Goal: Task Accomplishment & Management: Use online tool/utility

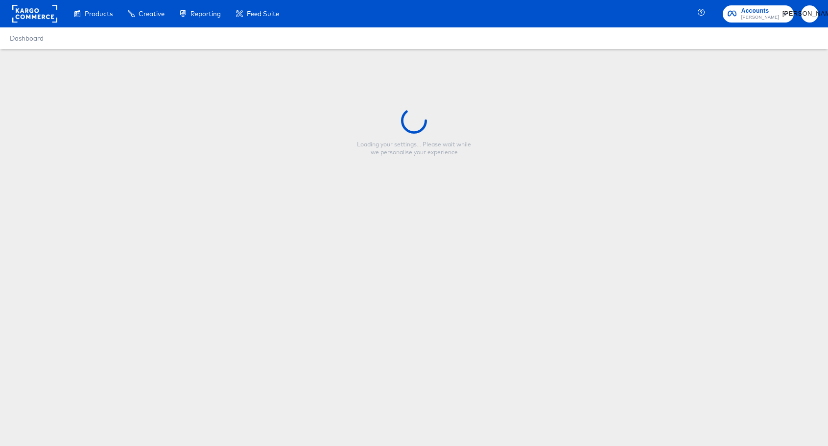
type input "Copy - Promo V1 Evergreen_[DATE]"
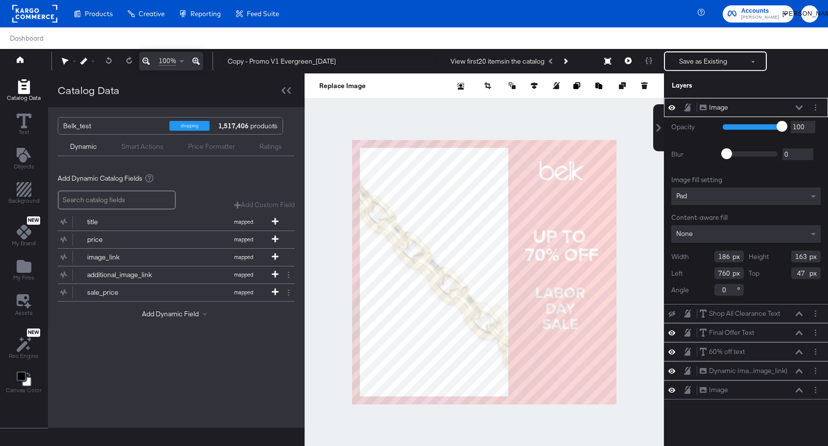
click at [800, 107] on icon at bounding box center [799, 107] width 7 height 5
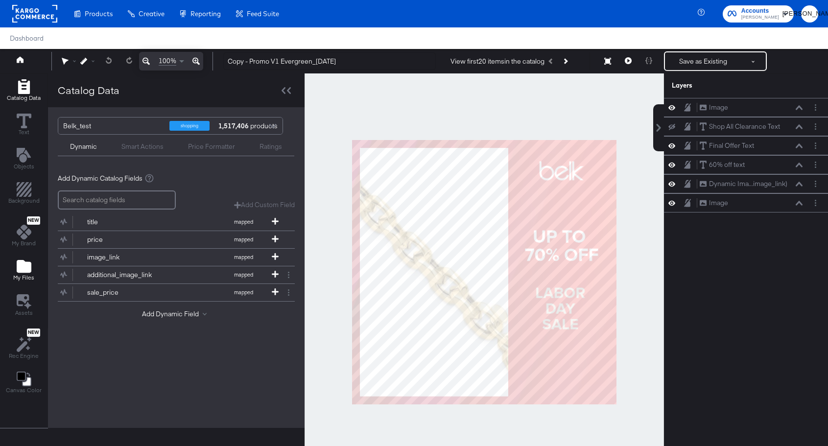
click at [22, 271] on icon "Add Files" at bounding box center [24, 266] width 15 height 13
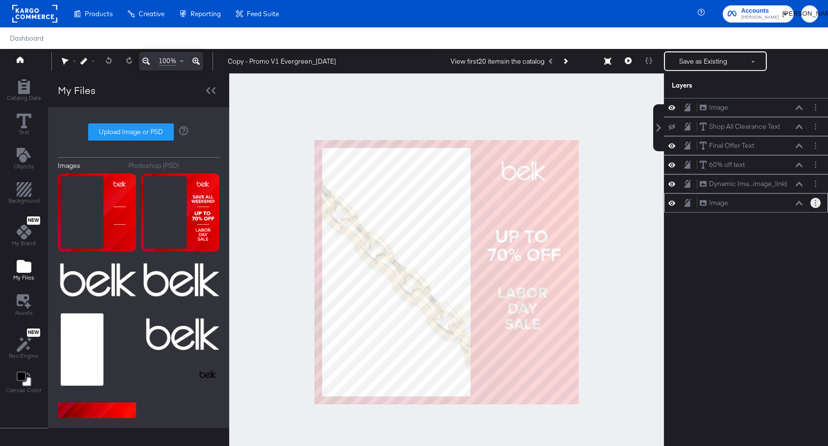
click at [815, 205] on button "Layer Options" at bounding box center [816, 203] width 10 height 10
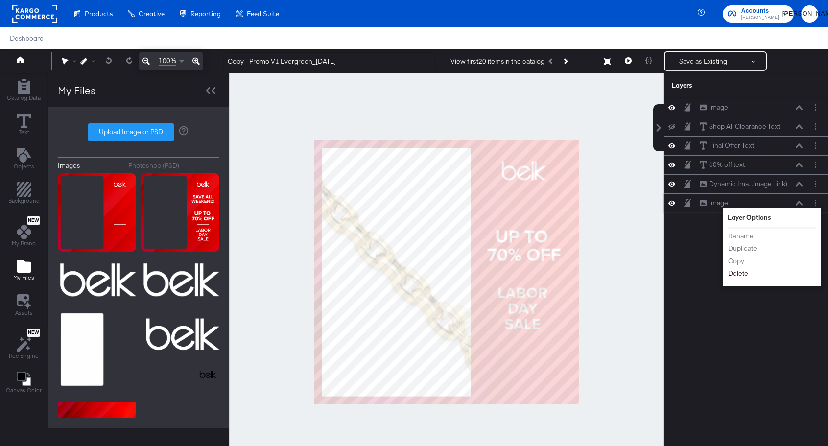
click at [744, 278] on button "Delete" at bounding box center [738, 273] width 21 height 10
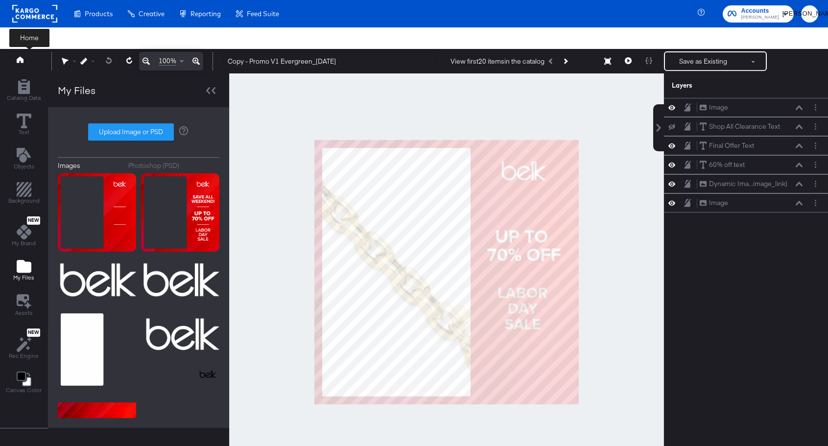
click at [25, 58] on button at bounding box center [29, 61] width 39 height 18
click at [686, 63] on button "Save as Existing" at bounding box center [703, 61] width 76 height 18
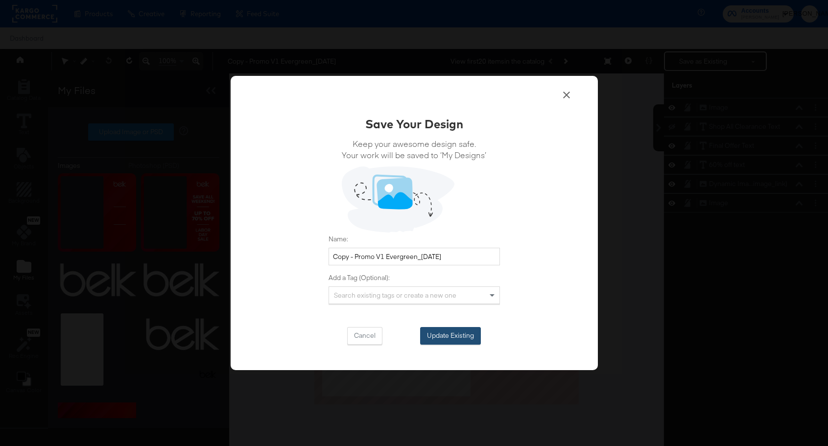
click at [459, 331] on button "Update Existing" at bounding box center [450, 336] width 61 height 18
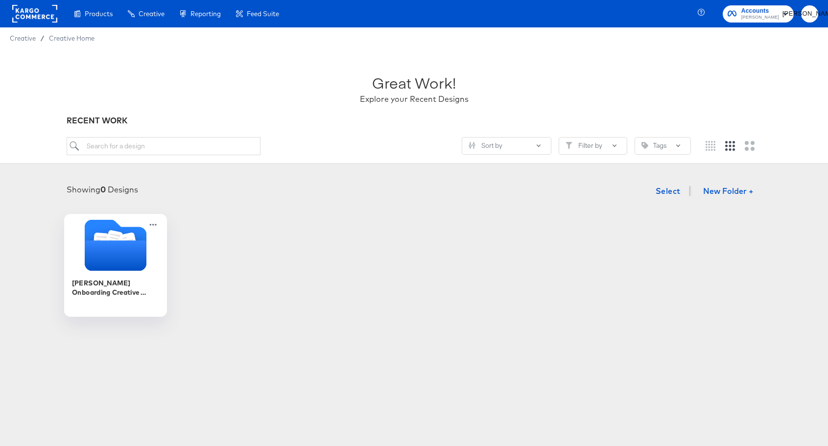
click at [85, 268] on icon "Folder" at bounding box center [115, 244] width 103 height 51
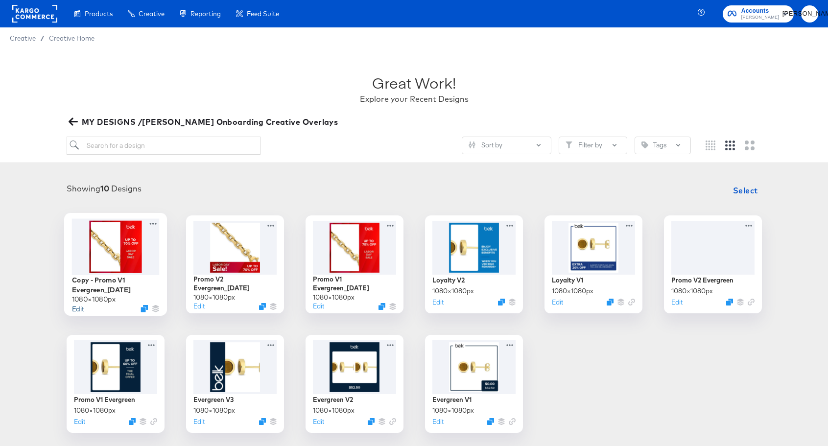
click at [77, 307] on button "Edit" at bounding box center [78, 308] width 12 height 9
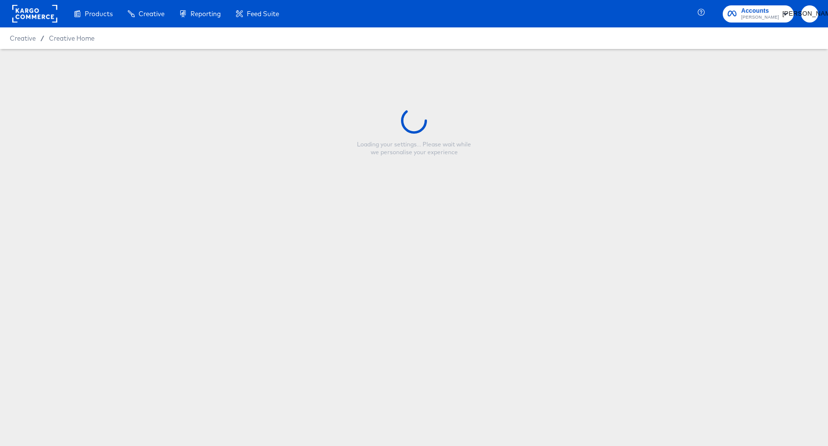
type input "Copy - Promo V1 Evergreen_[DATE]"
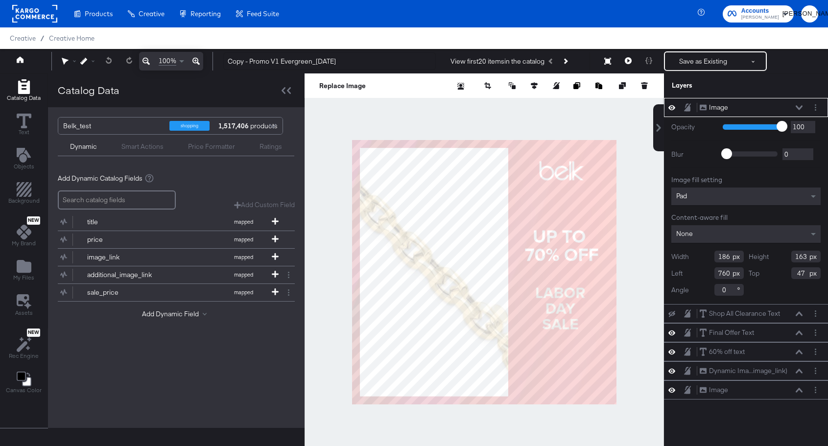
click at [798, 108] on icon at bounding box center [799, 107] width 7 height 4
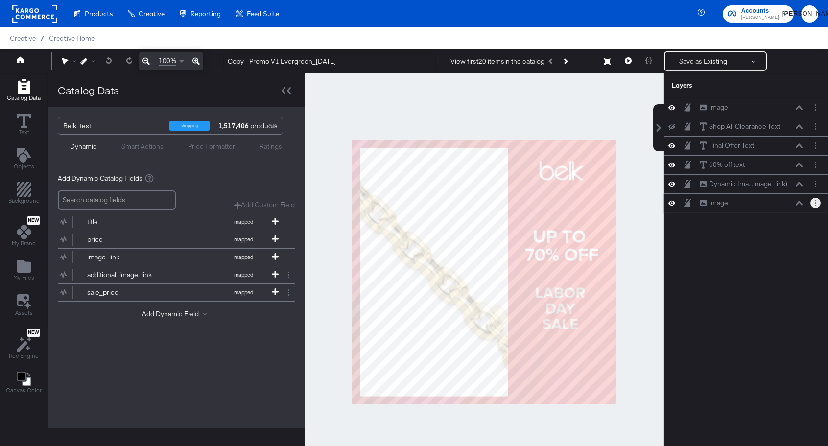
click at [815, 201] on circle "Layer Options" at bounding box center [815, 200] width 1 height 1
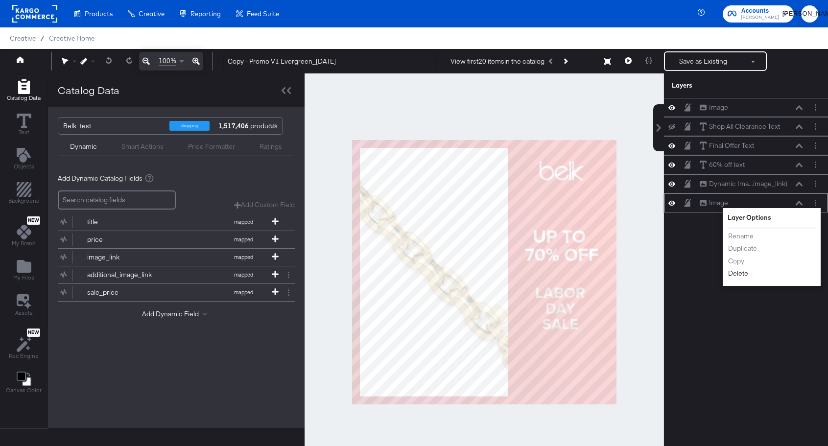
click at [744, 273] on button "Delete" at bounding box center [738, 273] width 21 height 10
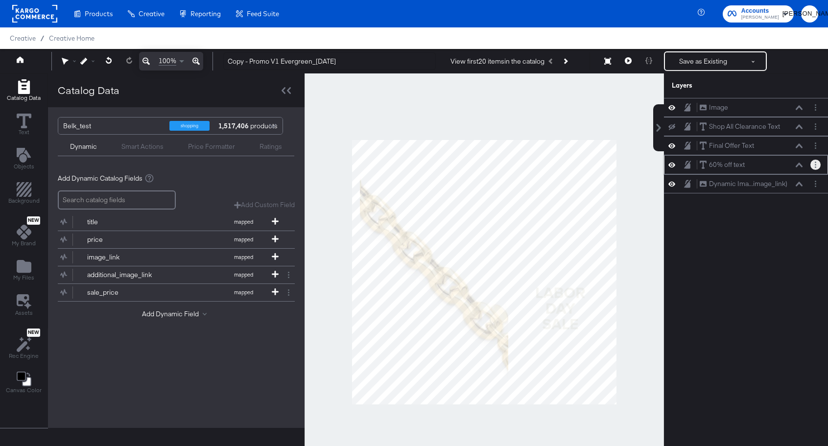
click at [815, 163] on icon "Layer Options" at bounding box center [815, 165] width 1 height 6
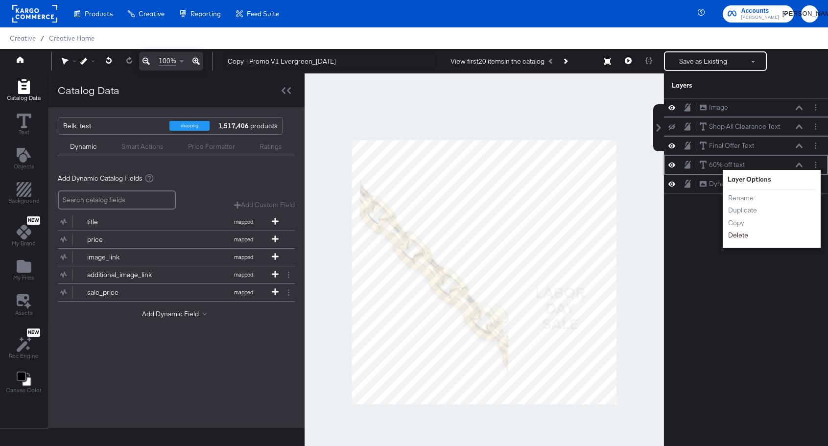
click at [743, 238] on button "Delete" at bounding box center [738, 235] width 21 height 10
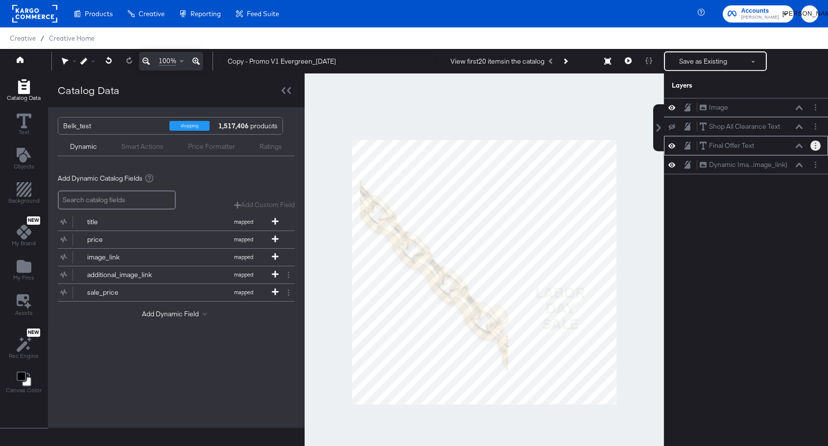
click at [815, 145] on circle "Layer Options" at bounding box center [815, 145] width 1 height 1
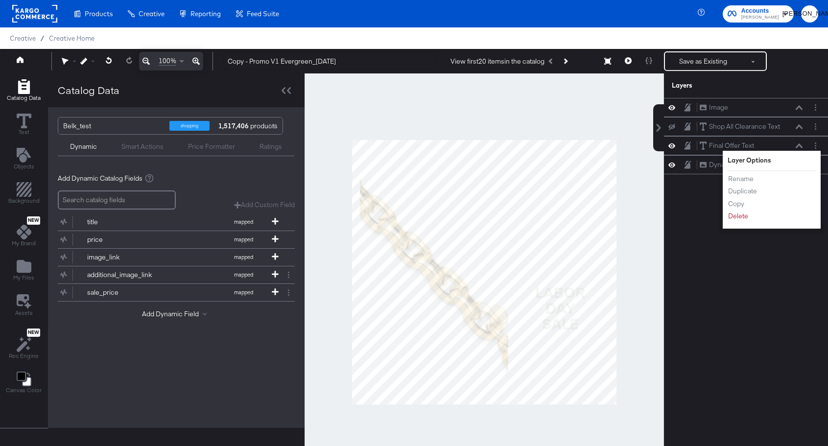
click at [706, 219] on div "Image Image Shop All Clearance Text Shop All Clearance Text Final Offer Text Fi…" at bounding box center [740, 277] width 176 height 358
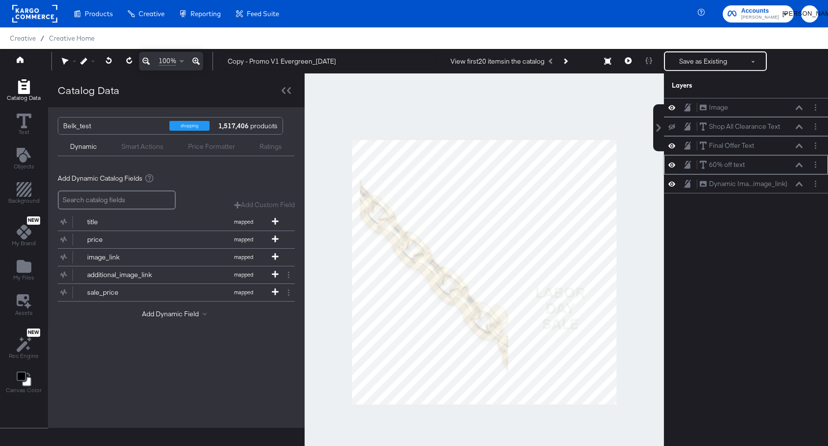
click at [672, 167] on icon at bounding box center [672, 165] width 7 height 8
click at [675, 166] on icon at bounding box center [672, 165] width 7 height 6
click at [27, 263] on icon "Add Files" at bounding box center [24, 266] width 15 height 13
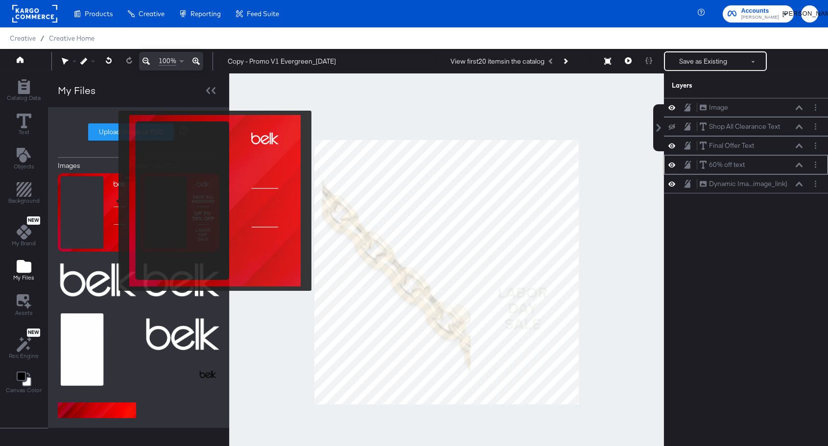
click at [112, 201] on img at bounding box center [97, 212] width 78 height 78
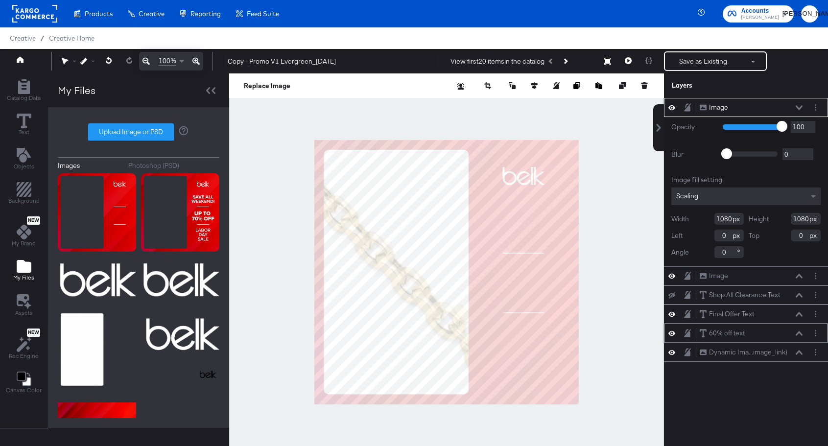
click at [728, 103] on button "Image Image" at bounding box center [714, 107] width 29 height 10
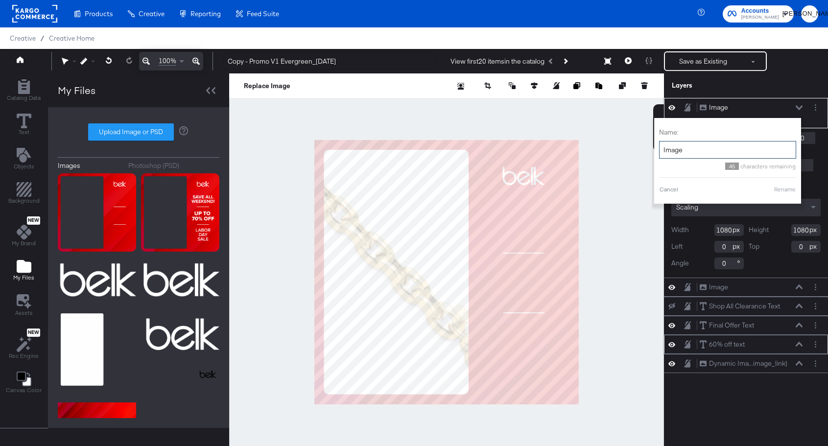
click at [692, 148] on input "Image" at bounding box center [727, 150] width 137 height 18
type input "Overlay"
click at [785, 191] on button "Rename" at bounding box center [785, 189] width 23 height 9
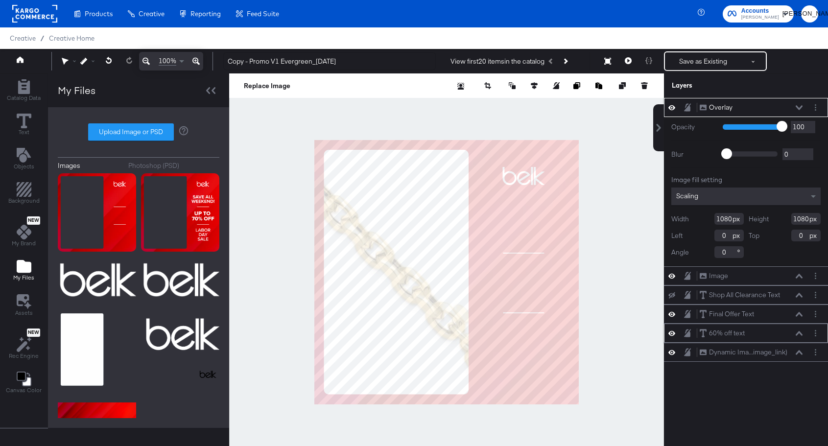
click at [797, 112] on div "Overlay Overlay" at bounding box center [752, 107] width 104 height 10
click at [798, 107] on icon at bounding box center [799, 107] width 7 height 4
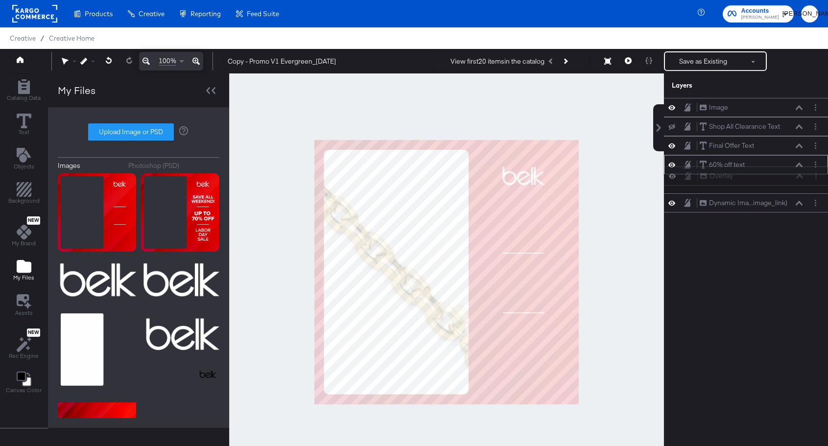
drag, startPoint x: 762, startPoint y: 112, endPoint x: 763, endPoint y: 185, distance: 72.5
click at [763, 185] on div "Overlay Overlay Image Image Shop All Clearance Text Shop All Clearance Text Fin…" at bounding box center [746, 155] width 164 height 115
click at [757, 61] on button at bounding box center [754, 61] width 24 height 18
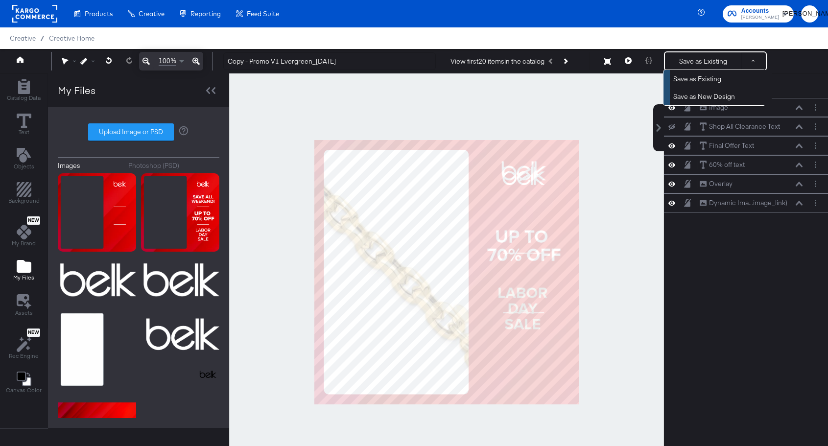
click at [293, 109] on div at bounding box center [446, 272] width 435 height 398
click at [24, 58] on button at bounding box center [29, 61] width 39 height 18
click at [24, 60] on button at bounding box center [29, 61] width 39 height 18
click at [706, 61] on button "Save as Existing" at bounding box center [703, 61] width 76 height 18
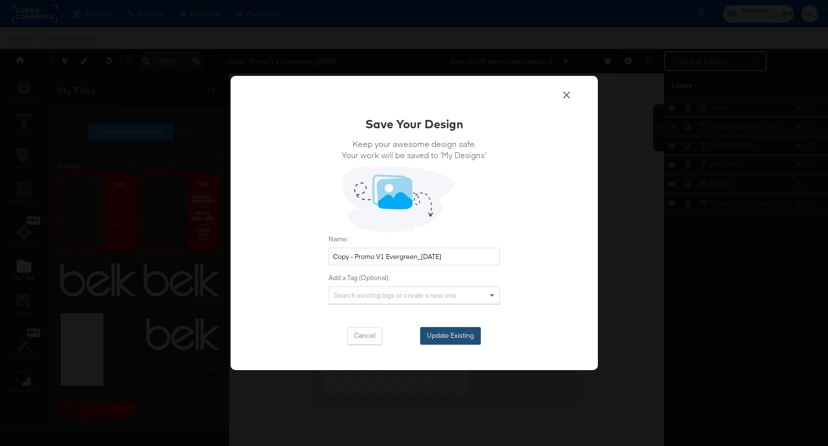
click at [450, 330] on button "Update Existing" at bounding box center [450, 336] width 61 height 18
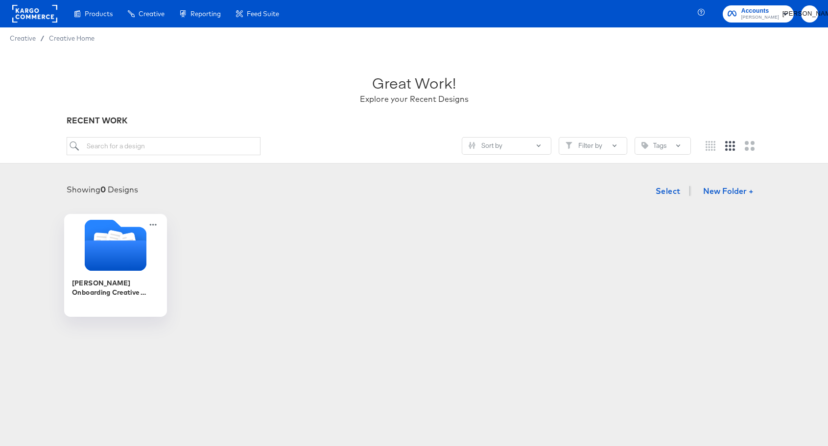
click at [86, 250] on icon "Folder" at bounding box center [115, 256] width 62 height 30
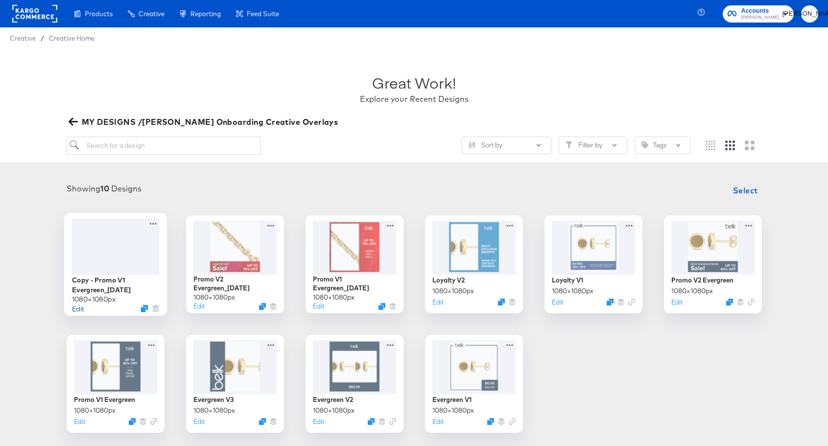
click at [77, 306] on button "Edit" at bounding box center [78, 308] width 12 height 9
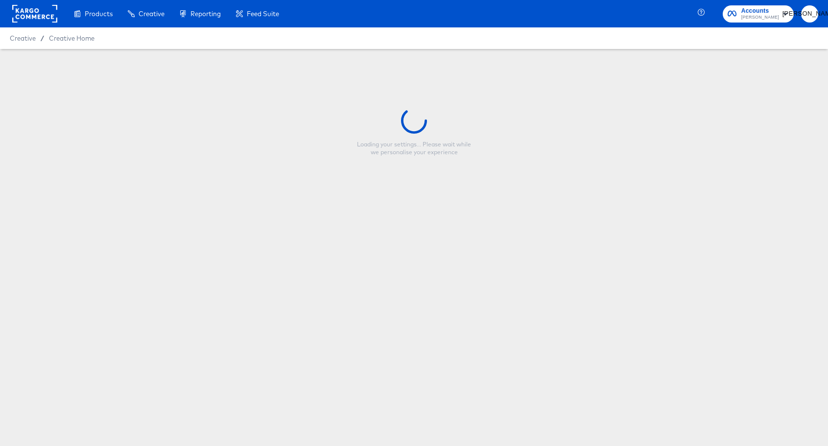
type input "Copy - Promo V1 Evergreen_[DATE]"
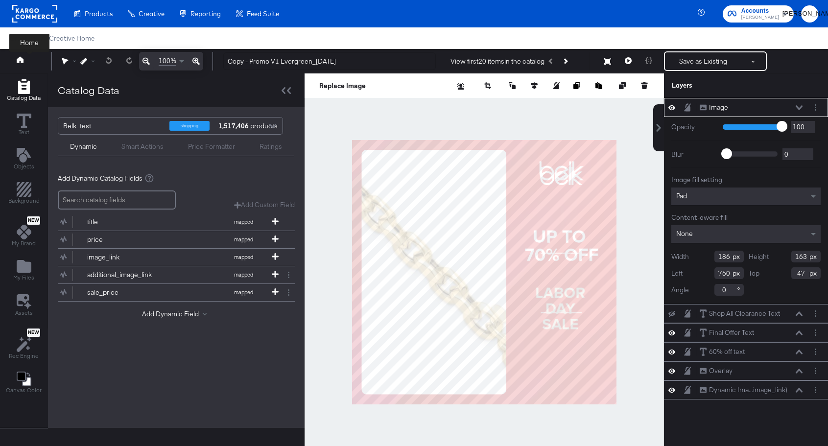
click at [23, 58] on icon at bounding box center [20, 59] width 7 height 7
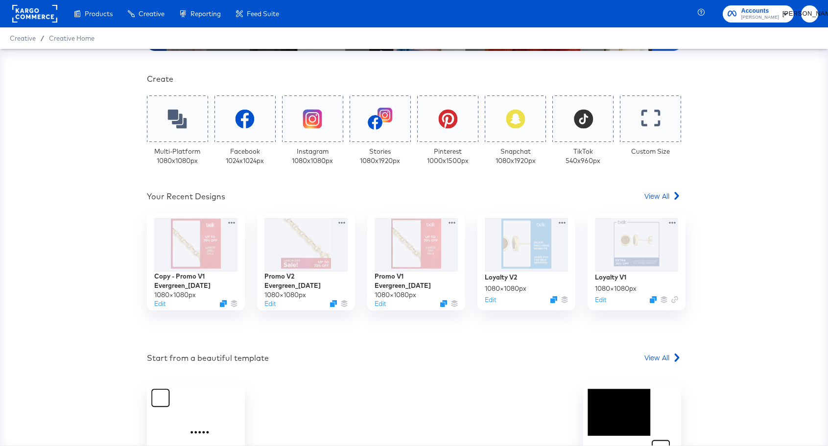
scroll to position [218, 0]
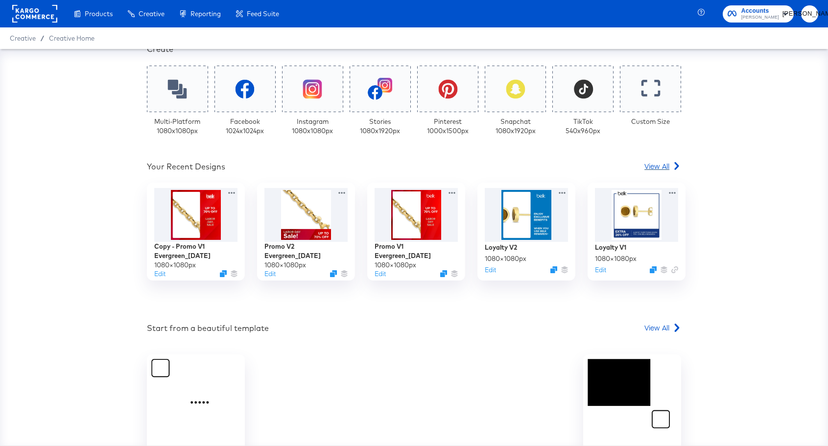
click at [650, 162] on span "View All" at bounding box center [657, 166] width 25 height 10
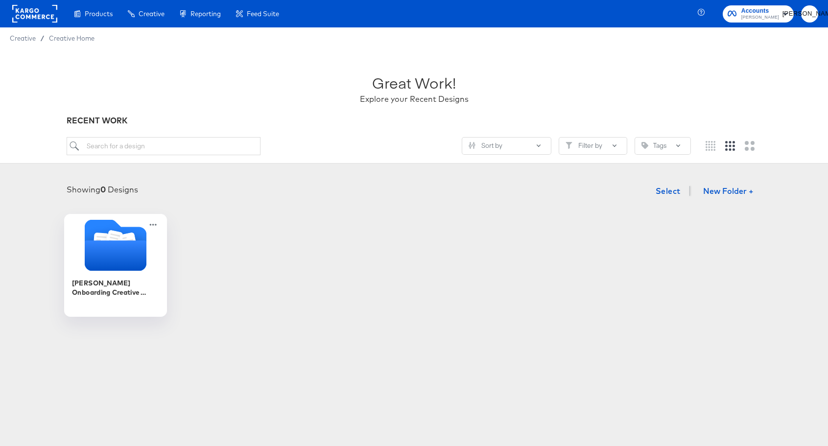
click at [122, 264] on icon "Folder" at bounding box center [115, 256] width 62 height 30
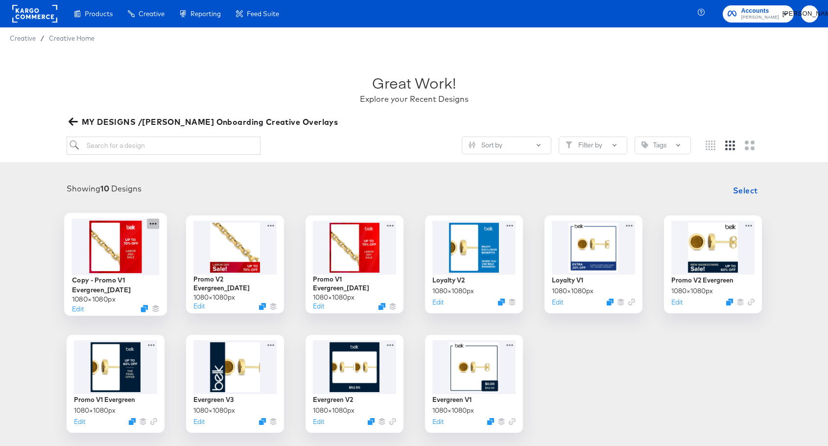
click at [153, 221] on icon at bounding box center [153, 224] width 12 height 10
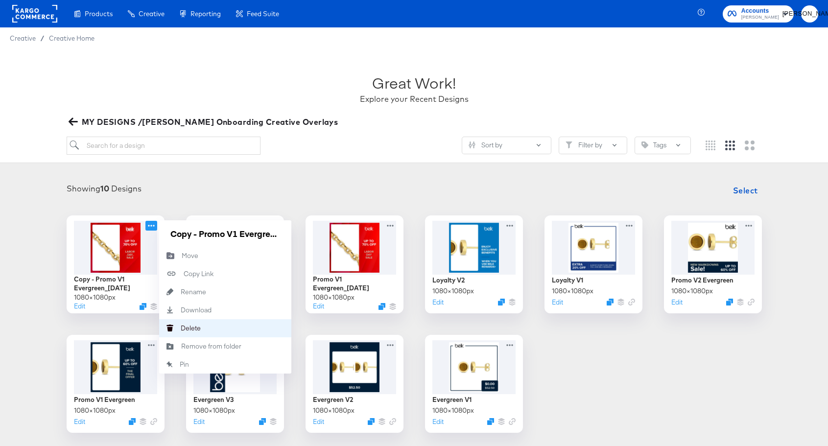
click at [181, 328] on div "[PERSON_NAME]" at bounding box center [181, 328] width 0 height 0
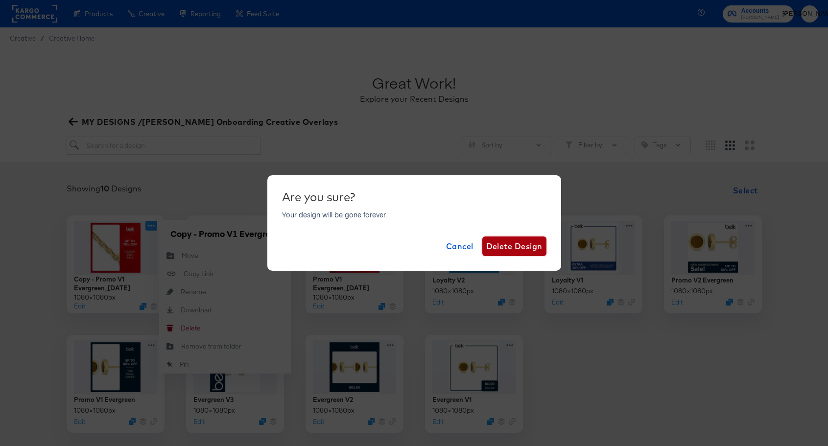
click at [497, 251] on span "Delete Design" at bounding box center [515, 247] width 56 height 14
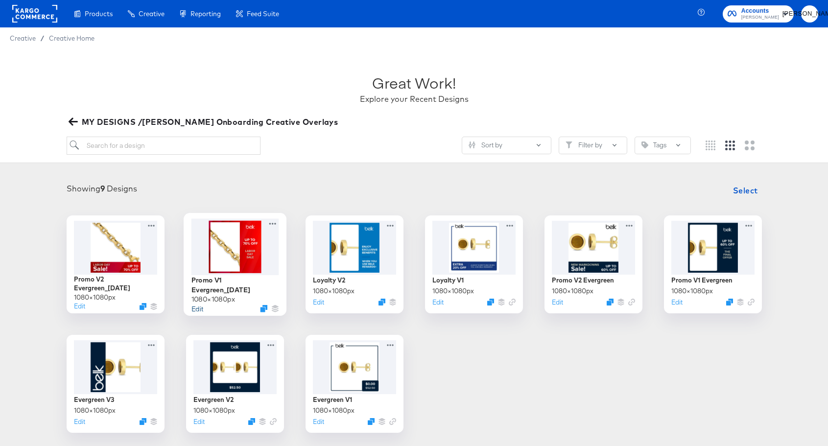
click at [197, 309] on button "Edit" at bounding box center [197, 308] width 12 height 9
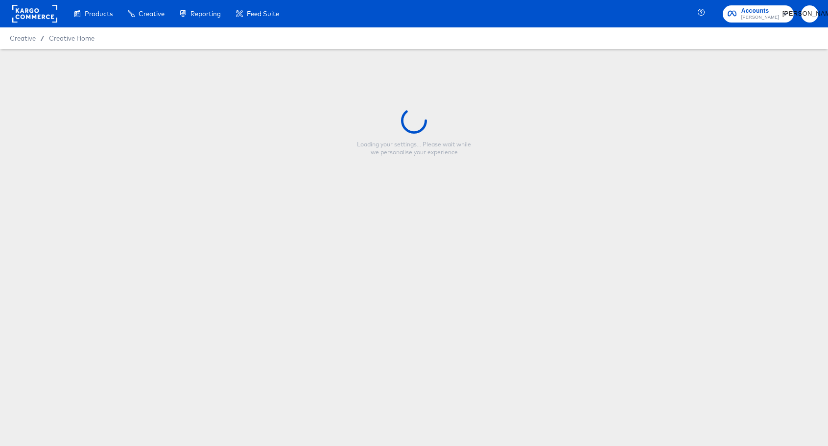
type input "Promo V1 Evergreen_[DATE]"
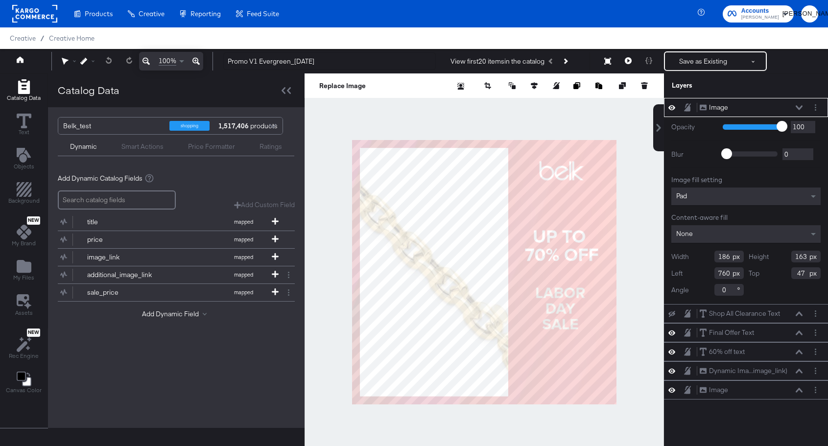
click at [609, 119] on div at bounding box center [485, 272] width 360 height 398
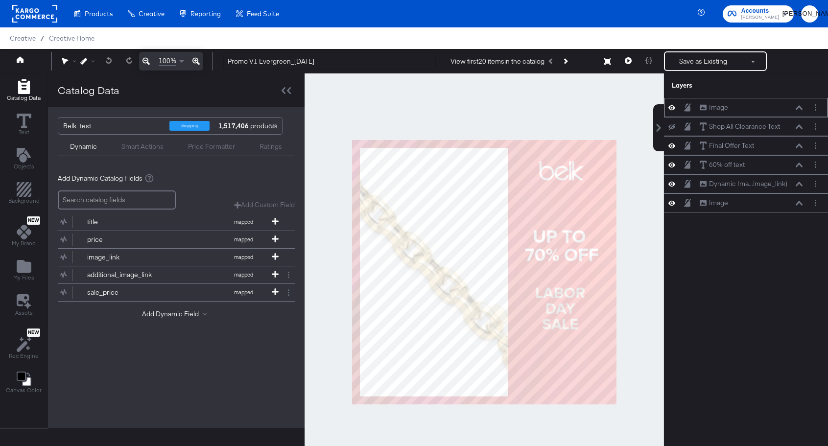
click at [671, 108] on icon at bounding box center [672, 107] width 7 height 8
click at [671, 108] on icon at bounding box center [672, 108] width 7 height 6
click at [674, 146] on icon at bounding box center [672, 146] width 7 height 8
click at [674, 146] on icon at bounding box center [672, 146] width 7 height 6
click at [715, 169] on div "60% off text" at bounding box center [727, 164] width 36 height 9
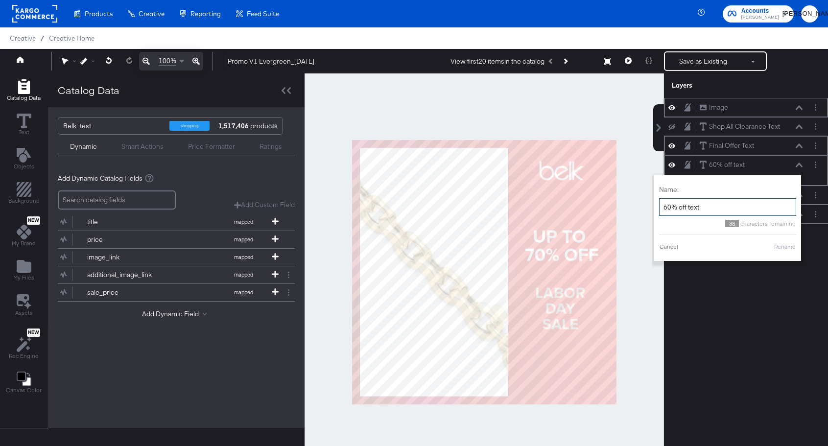
click at [669, 208] on input "60% off text" at bounding box center [727, 207] width 137 height 18
type input "70% off text"
click at [780, 247] on button "Rename" at bounding box center [785, 247] width 23 height 9
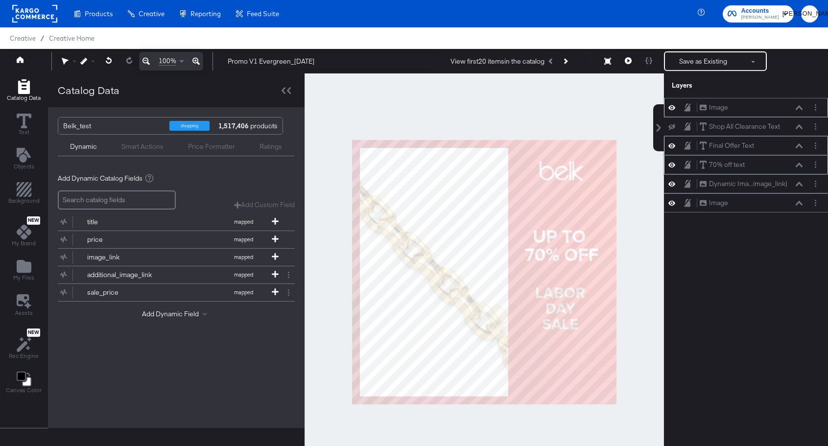
click at [673, 145] on icon at bounding box center [672, 146] width 7 height 8
click at [673, 145] on icon at bounding box center [672, 146] width 7 height 6
click at [715, 145] on div "Final Offer Text" at bounding box center [731, 145] width 45 height 9
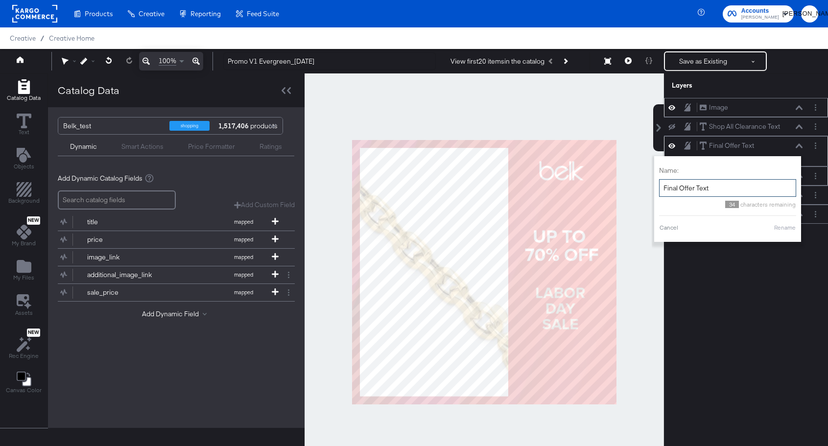
click at [705, 183] on input "Final Offer Text" at bounding box center [727, 188] width 137 height 18
type input "[DATE] Text"
click at [786, 230] on button "Rename" at bounding box center [785, 227] width 23 height 9
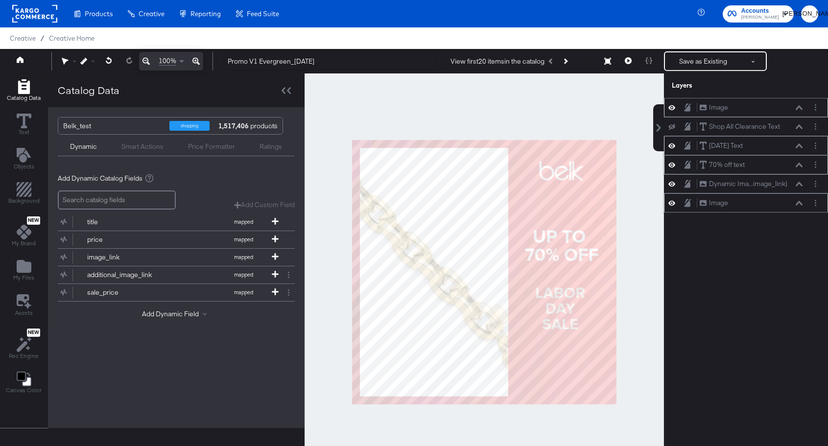
click at [671, 206] on icon at bounding box center [672, 203] width 7 height 8
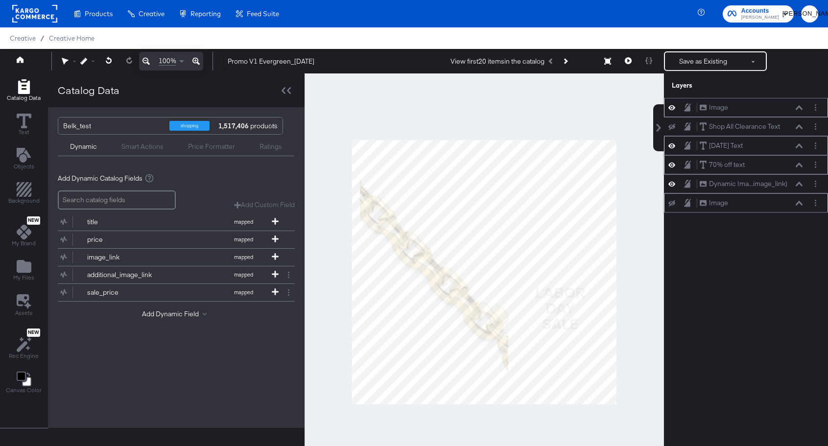
click at [672, 202] on icon at bounding box center [672, 203] width 7 height 6
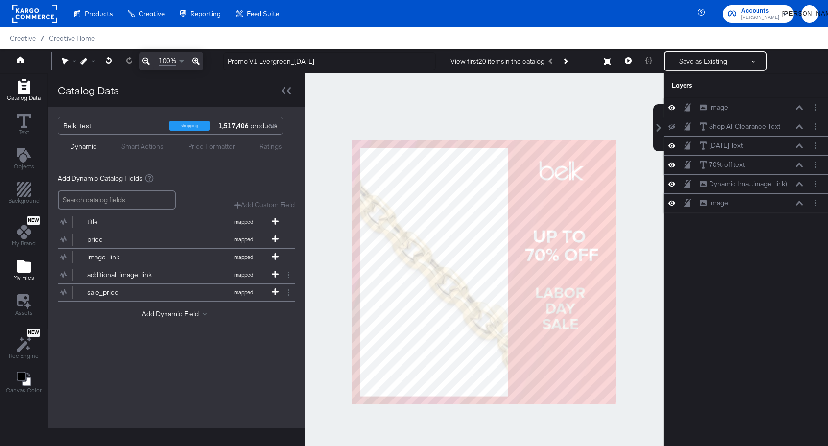
click at [18, 269] on icon "Add Files" at bounding box center [24, 266] width 15 height 13
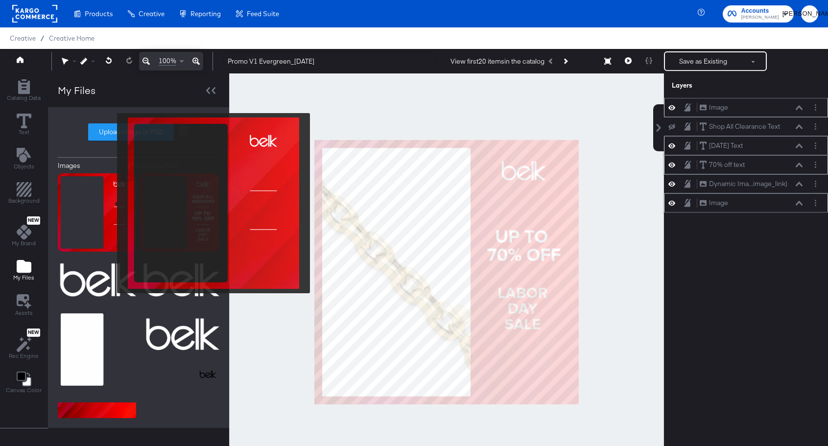
click at [111, 203] on img at bounding box center [97, 212] width 78 height 78
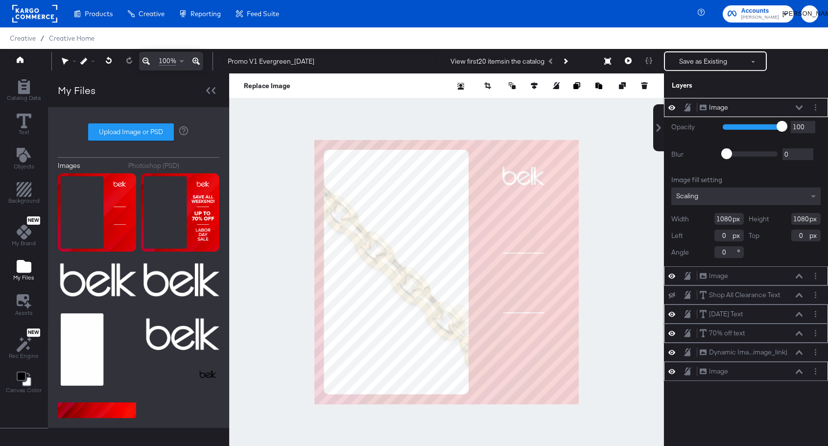
click at [799, 105] on button at bounding box center [800, 108] width 8 height 6
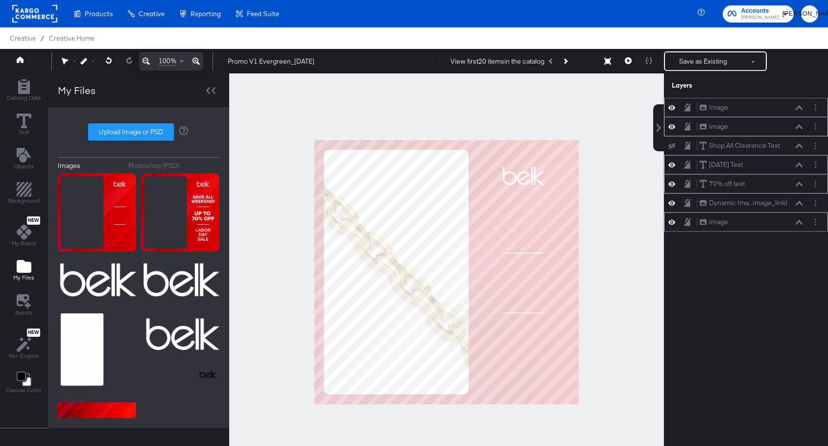
click at [731, 109] on div "Image Image" at bounding box center [752, 107] width 104 height 10
click at [798, 108] on icon at bounding box center [799, 107] width 7 height 4
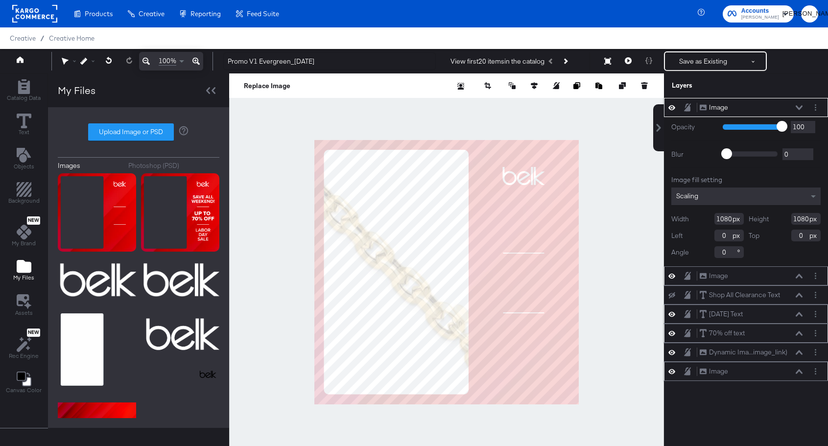
click at [727, 106] on div "Image" at bounding box center [718, 107] width 19 height 9
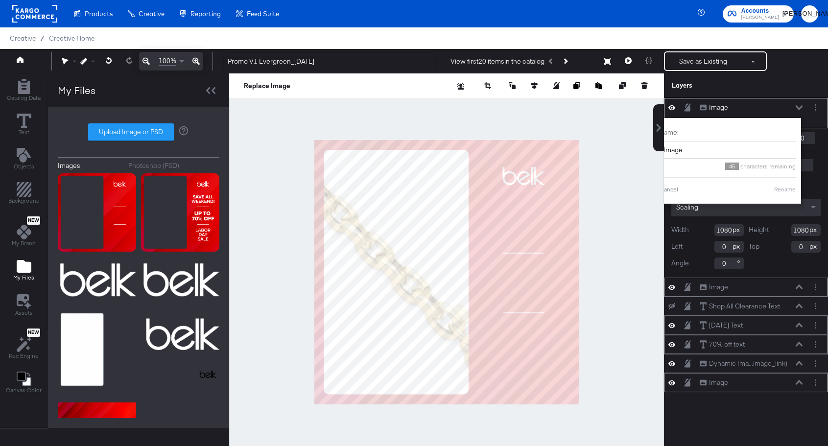
click at [691, 159] on div "45 characters remaining" at bounding box center [727, 164] width 137 height 11
click at [691, 152] on input "Image" at bounding box center [727, 150] width 137 height 18
type input "Overlay"
click at [781, 185] on div "Name: Overlay 43 characters remaining Cancel Rename" at bounding box center [727, 161] width 137 height 76
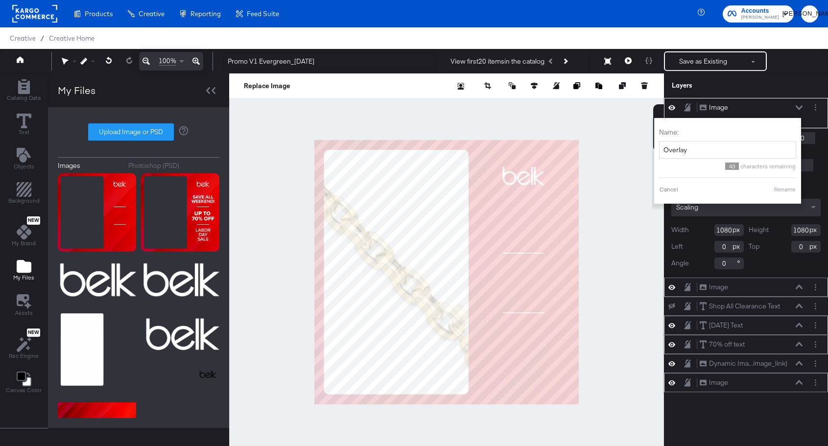
click at [788, 192] on button "Rename" at bounding box center [785, 189] width 23 height 9
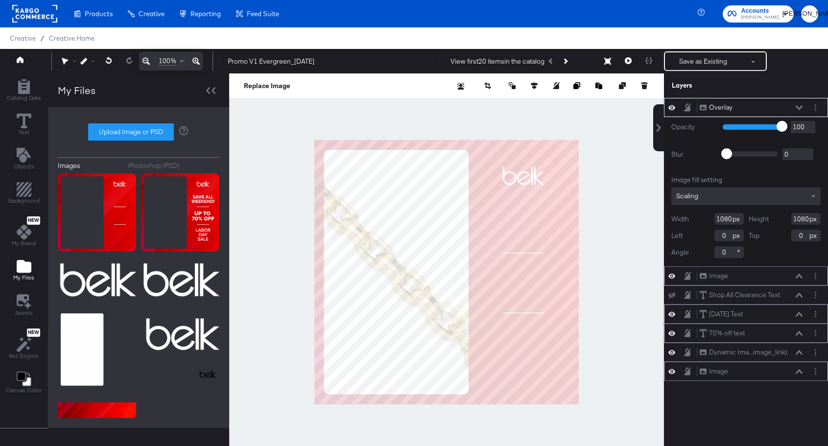
click at [798, 107] on icon at bounding box center [799, 107] width 7 height 4
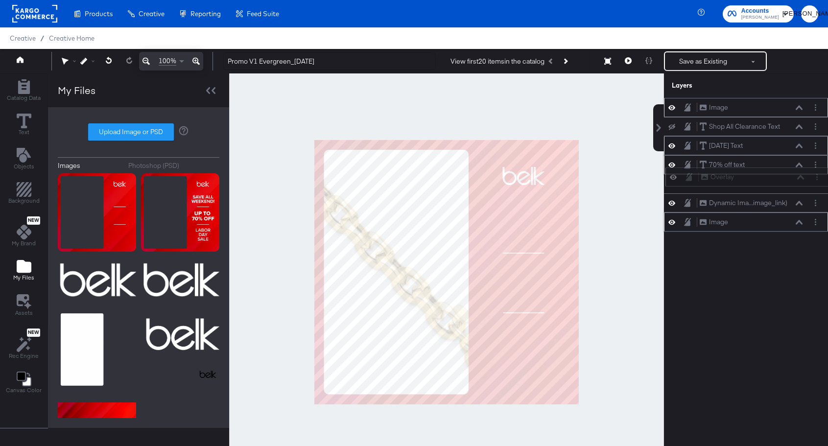
drag, startPoint x: 737, startPoint y: 108, endPoint x: 739, endPoint y: 182, distance: 73.5
click at [739, 182] on div "Overlay Overlay" at bounding box center [753, 177] width 104 height 10
click at [675, 222] on icon at bounding box center [672, 222] width 7 height 5
click at [670, 223] on icon at bounding box center [672, 222] width 7 height 6
click at [673, 105] on icon at bounding box center [672, 107] width 7 height 8
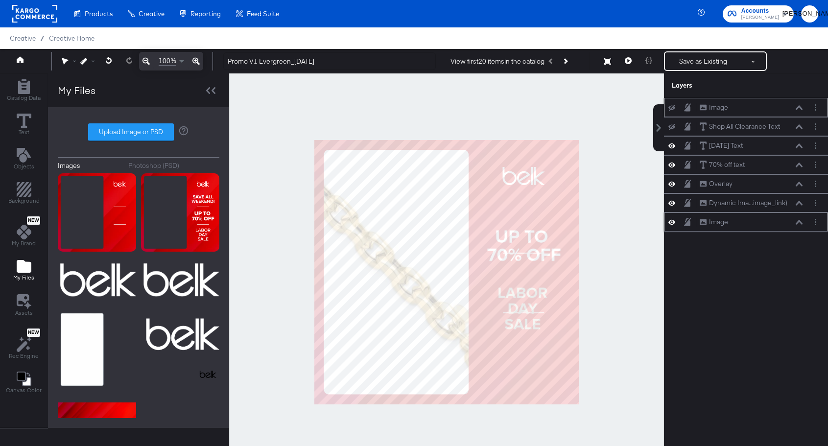
click at [673, 221] on icon at bounding box center [672, 222] width 7 height 8
click at [24, 61] on button at bounding box center [29, 61] width 39 height 18
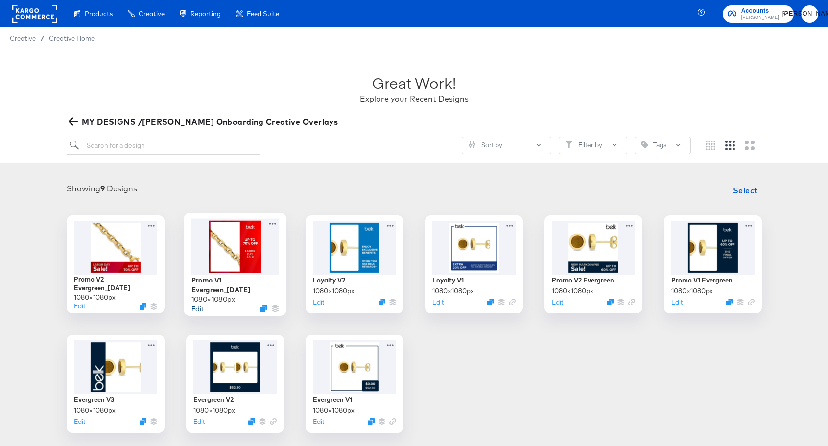
click at [199, 309] on button "Edit" at bounding box center [197, 308] width 12 height 9
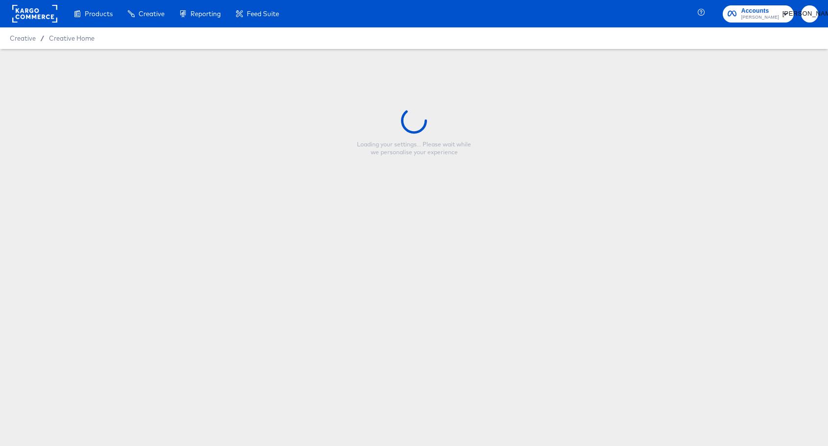
type input "Promo V1 Evergreen_[DATE]"
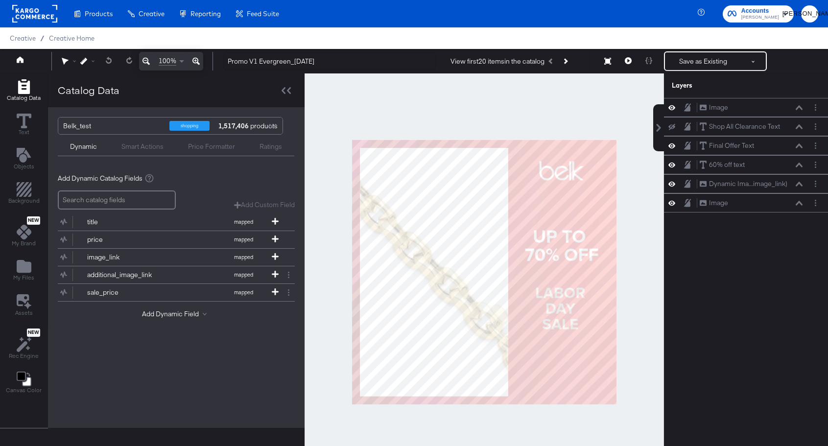
click at [589, 114] on div at bounding box center [485, 272] width 360 height 398
click at [532, 124] on div at bounding box center [485, 272] width 360 height 398
click at [627, 61] on icon at bounding box center [628, 60] width 7 height 7
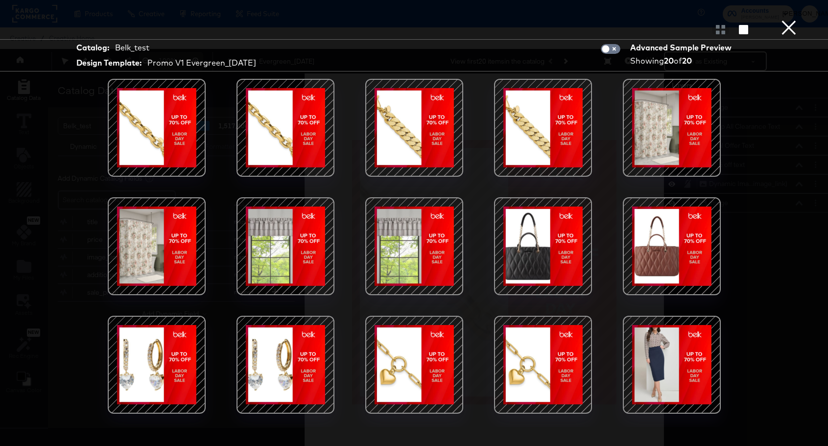
click at [787, 20] on button "×" at bounding box center [789, 10] width 20 height 20
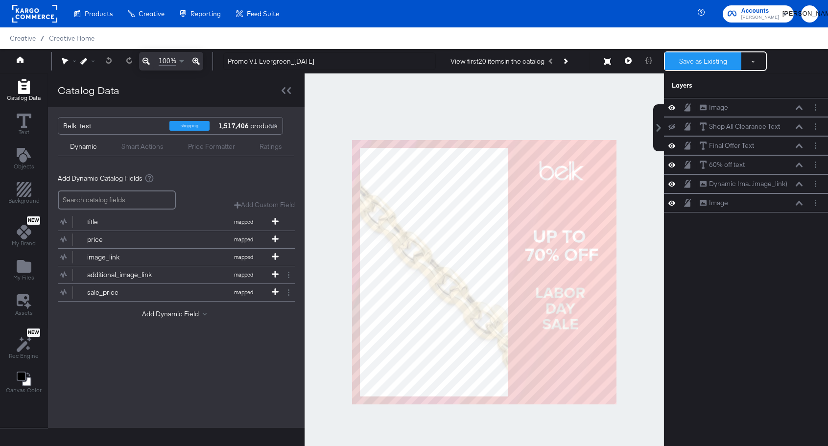
click at [693, 64] on button "Save as Existing" at bounding box center [703, 61] width 76 height 18
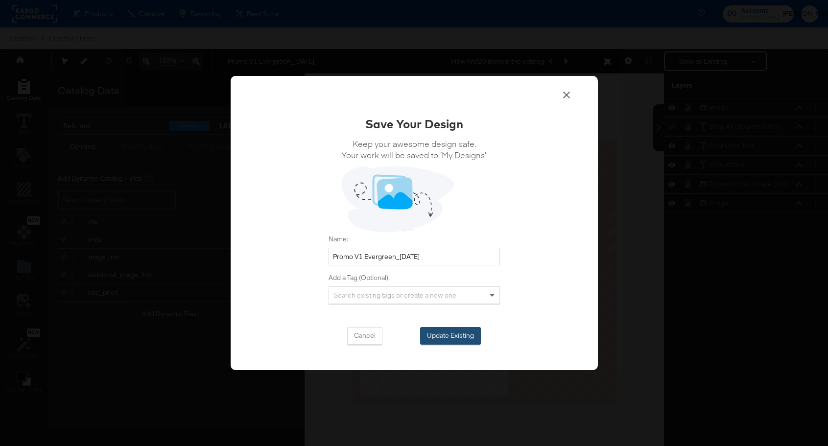
click at [455, 334] on button "Update Existing" at bounding box center [450, 336] width 61 height 18
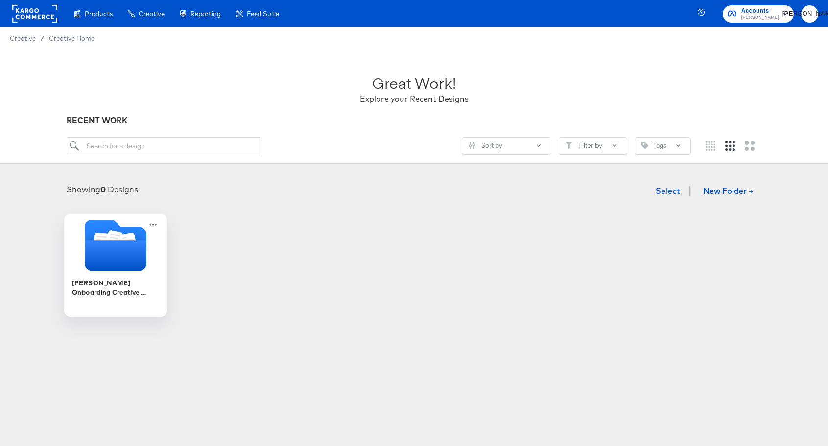
click at [124, 266] on icon "Folder" at bounding box center [115, 256] width 62 height 30
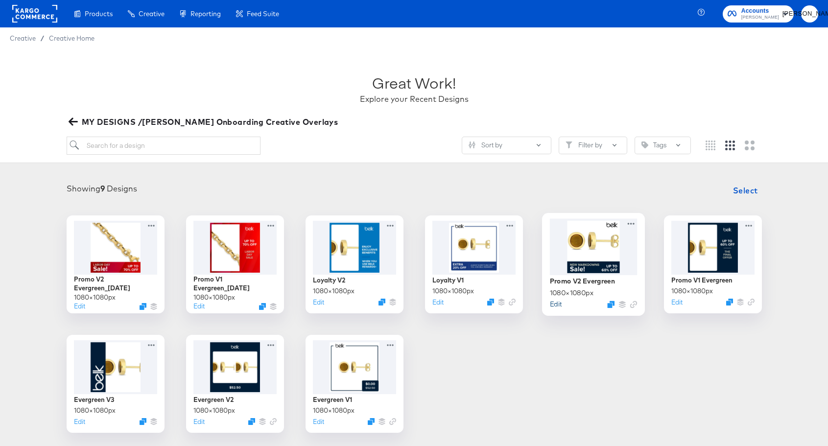
click at [555, 305] on button "Edit" at bounding box center [556, 303] width 12 height 9
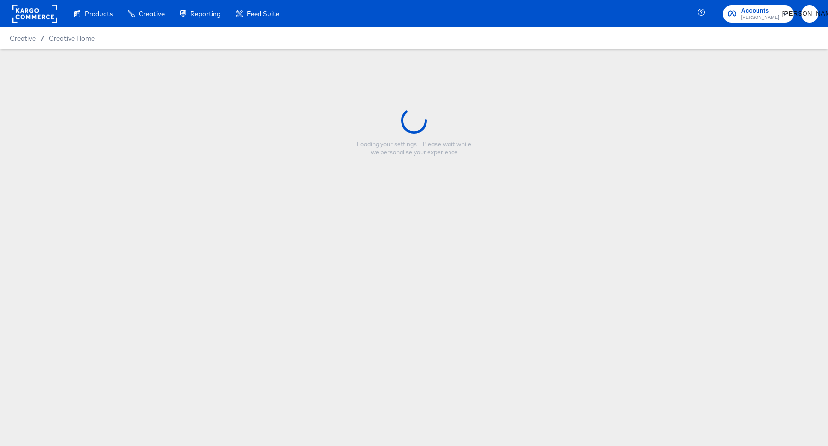
type input "Promo V2 Evergreen"
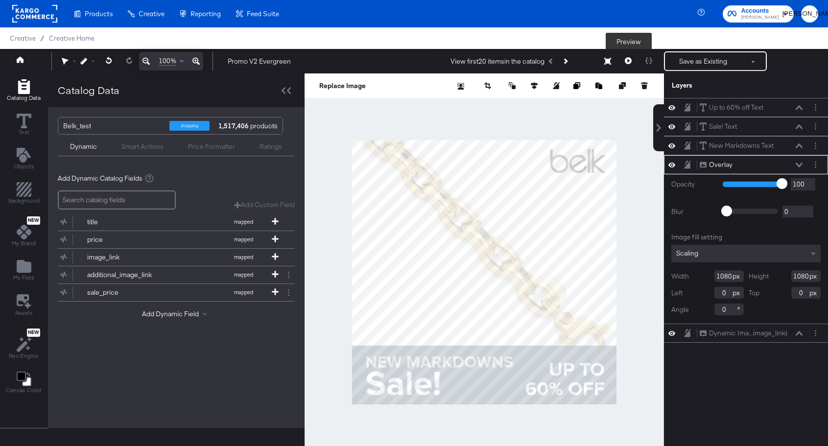
click at [629, 58] on icon at bounding box center [628, 60] width 7 height 7
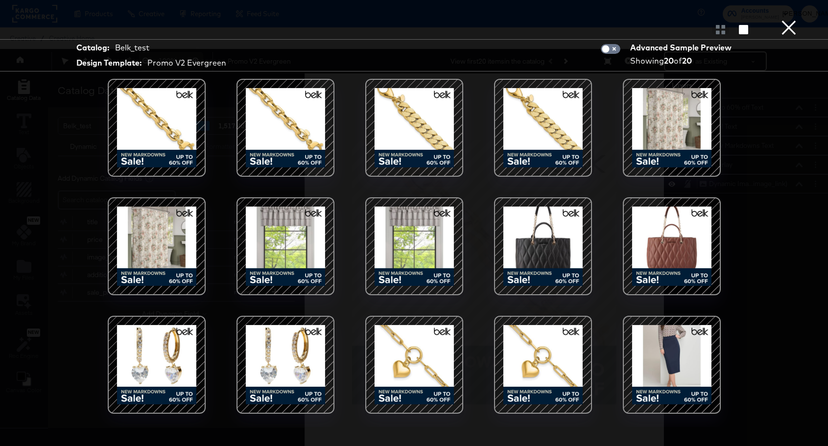
click at [795, 20] on button "×" at bounding box center [789, 10] width 20 height 20
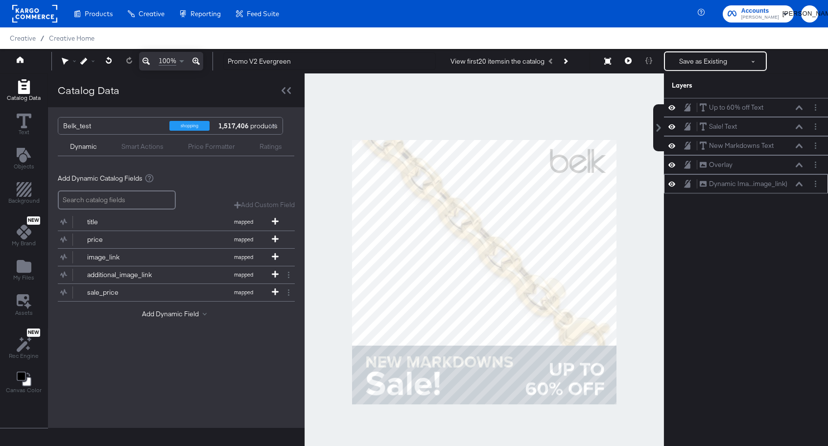
click at [802, 185] on icon at bounding box center [799, 184] width 7 height 4
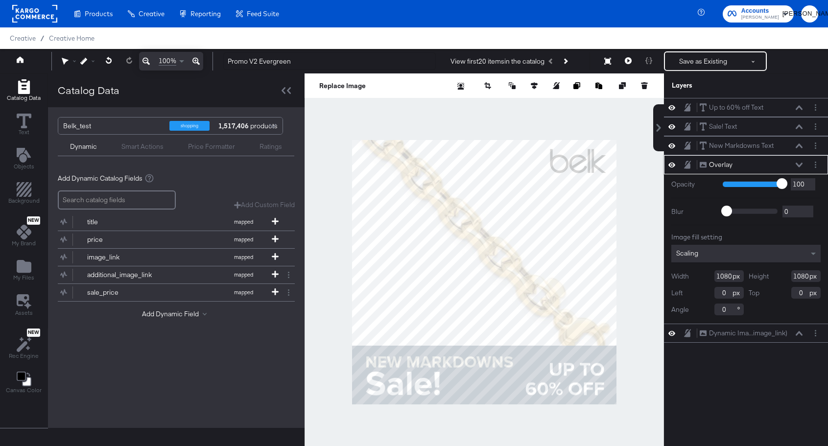
click at [749, 254] on div "Scaling" at bounding box center [746, 254] width 149 height 18
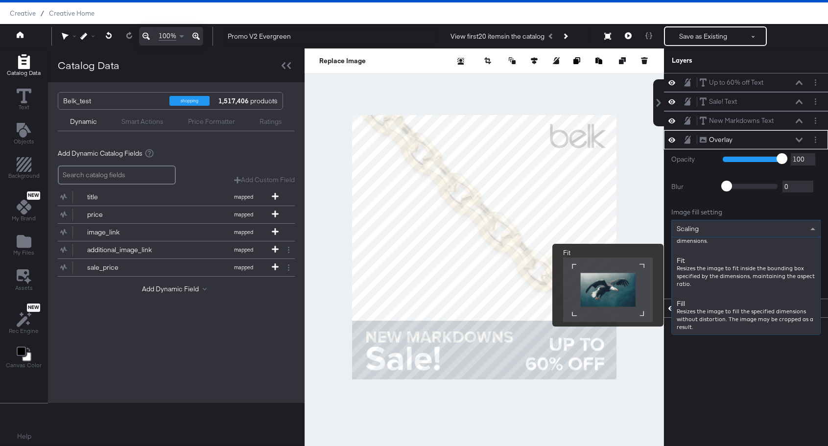
scroll to position [121, 0]
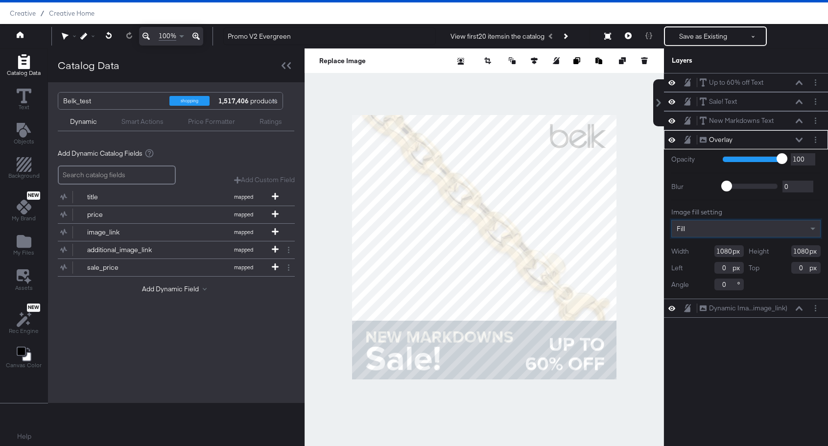
click at [744, 379] on div "Up to 60% off Text Up to 60% off Text Sale! Text Sale! Text New Markdowns Text …" at bounding box center [746, 252] width 164 height 358
click at [625, 36] on button at bounding box center [628, 36] width 21 height 20
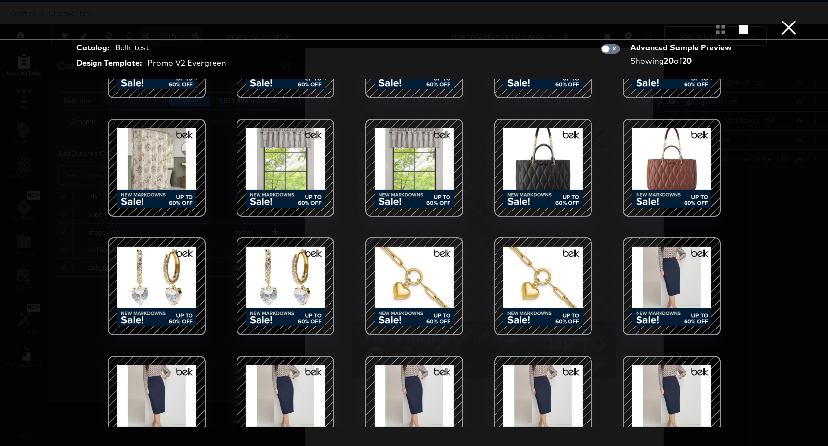
scroll to position [105, 0]
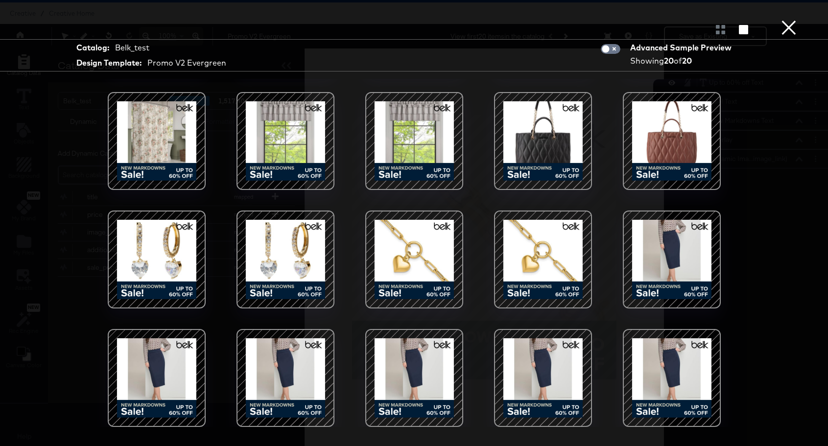
click at [799, 26] on div at bounding box center [414, 30] width 828 height 20
click at [790, 20] on button "×" at bounding box center [789, 10] width 20 height 20
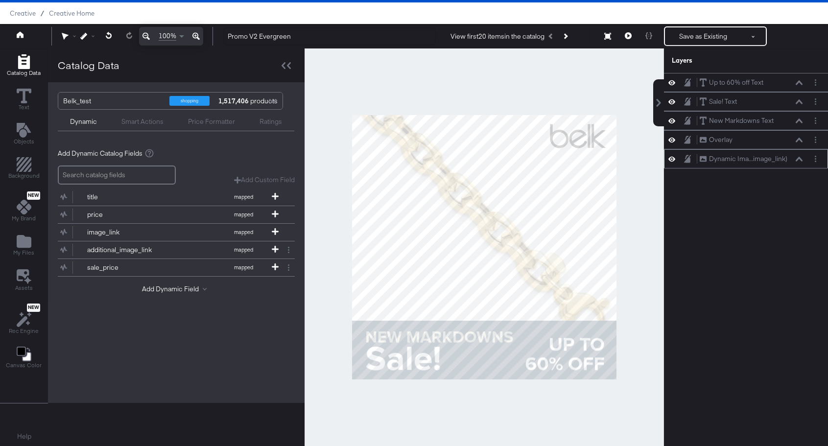
click at [801, 159] on icon at bounding box center [799, 159] width 7 height 4
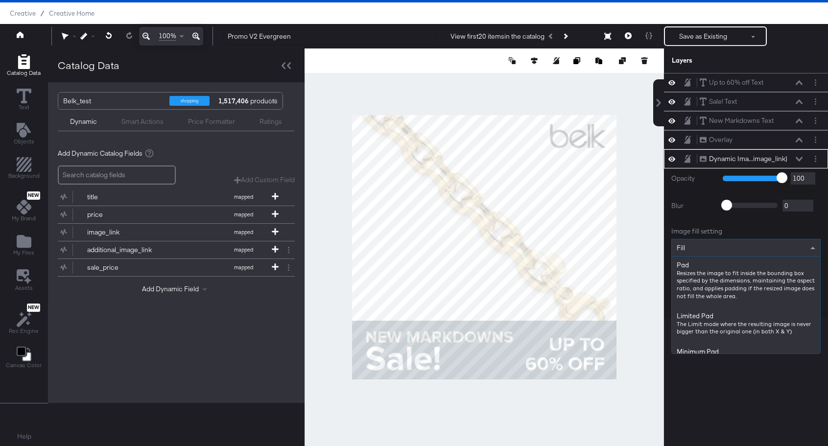
click at [812, 242] on span at bounding box center [814, 248] width 12 height 17
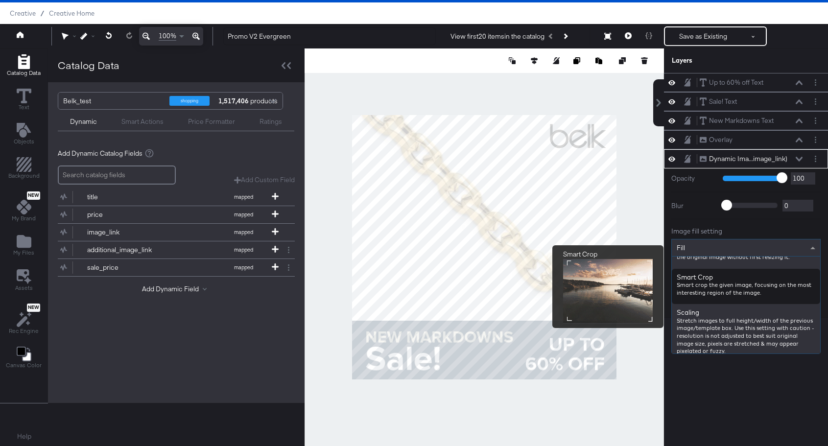
scroll to position [241, 0]
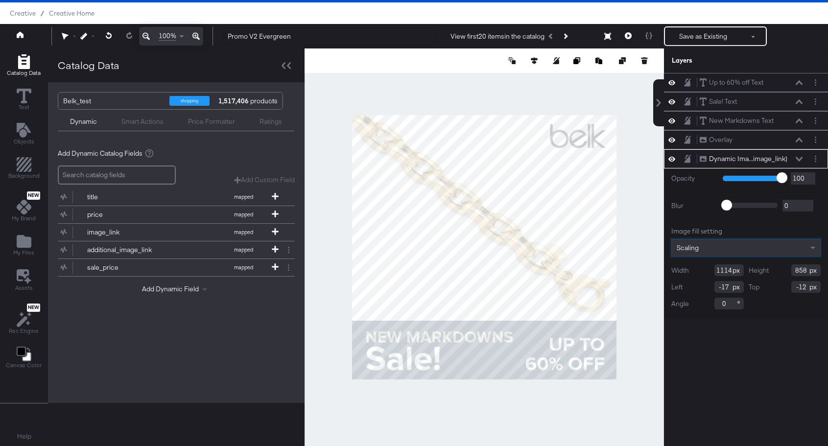
click at [720, 247] on div "Scaling" at bounding box center [746, 248] width 148 height 17
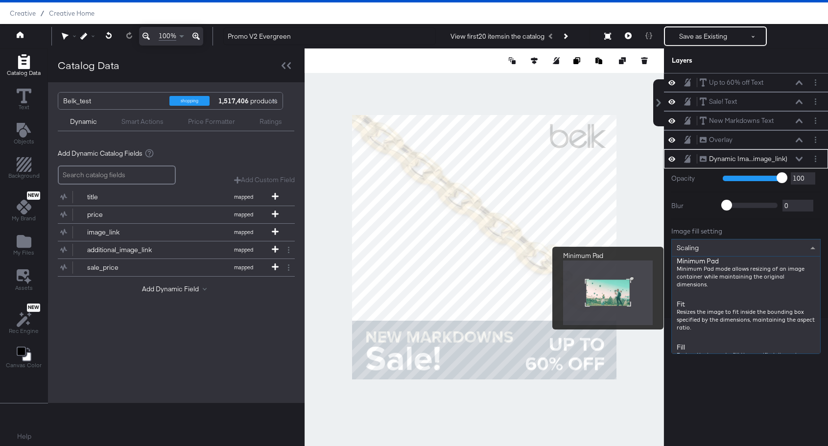
scroll to position [96, 0]
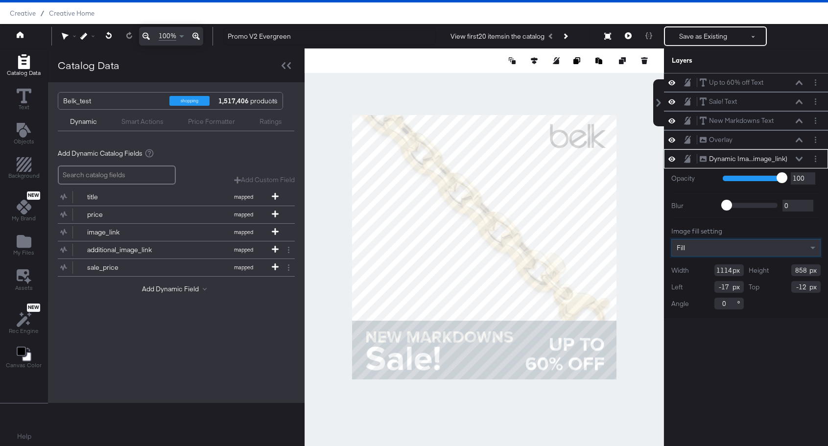
click at [704, 249] on div "Fill" at bounding box center [746, 248] width 148 height 17
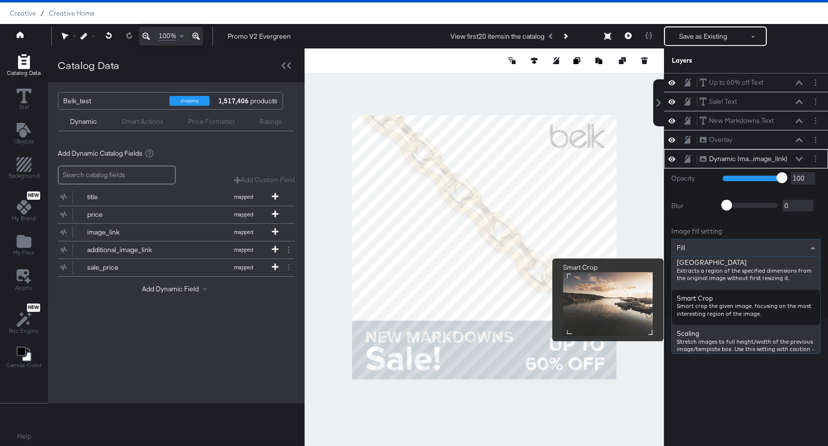
scroll to position [241, 0]
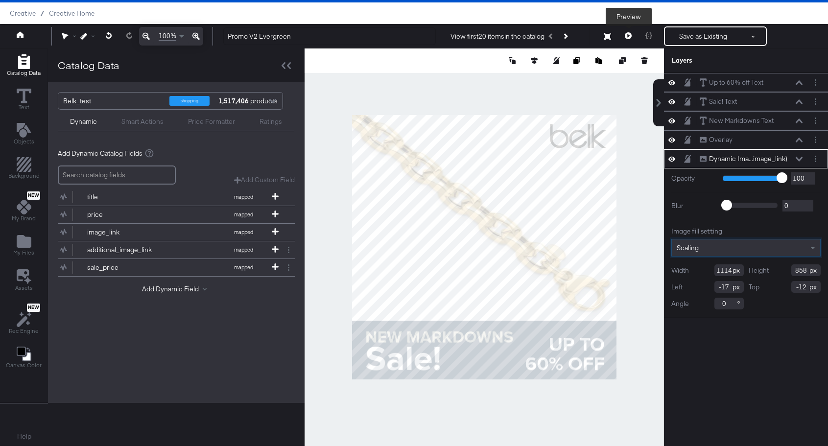
click at [624, 36] on button at bounding box center [628, 36] width 21 height 20
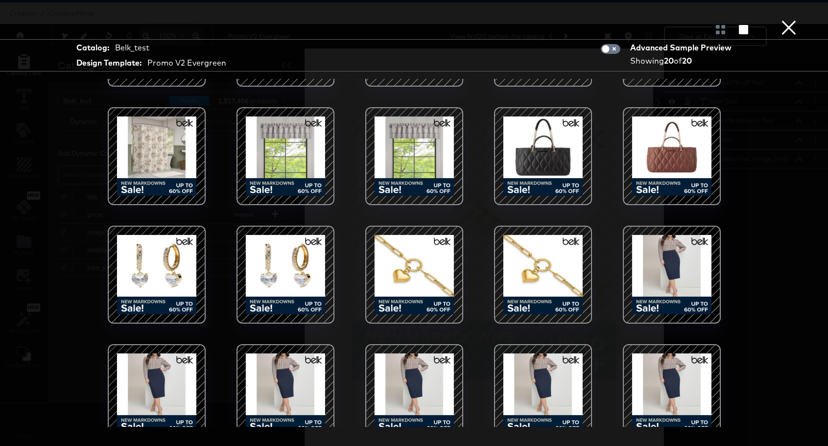
scroll to position [105, 0]
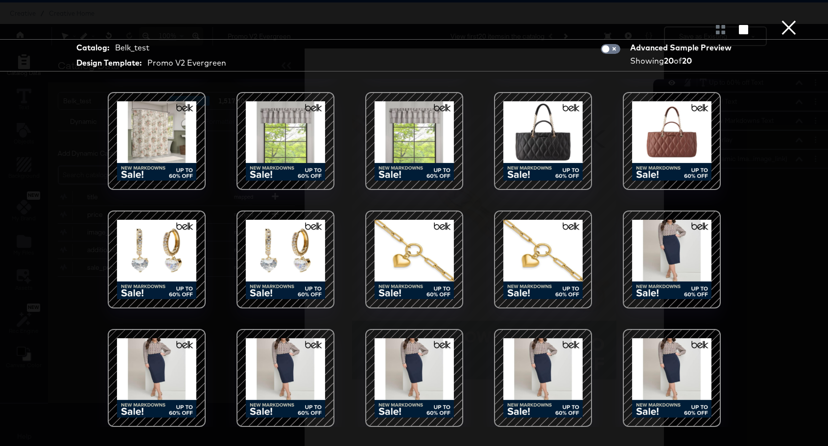
click at [787, 20] on button "×" at bounding box center [789, 10] width 20 height 20
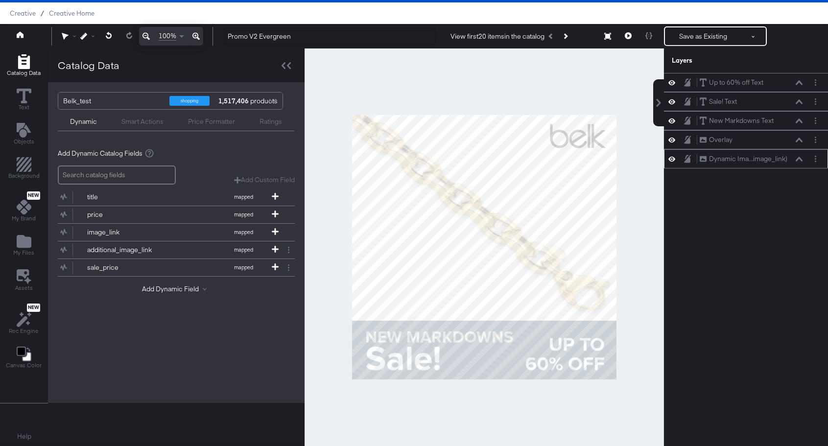
click at [797, 155] on div "Dynamic Ima...image_link) Dynamic Image (image_link)" at bounding box center [752, 159] width 104 height 10
click at [801, 160] on icon at bounding box center [799, 159] width 7 height 5
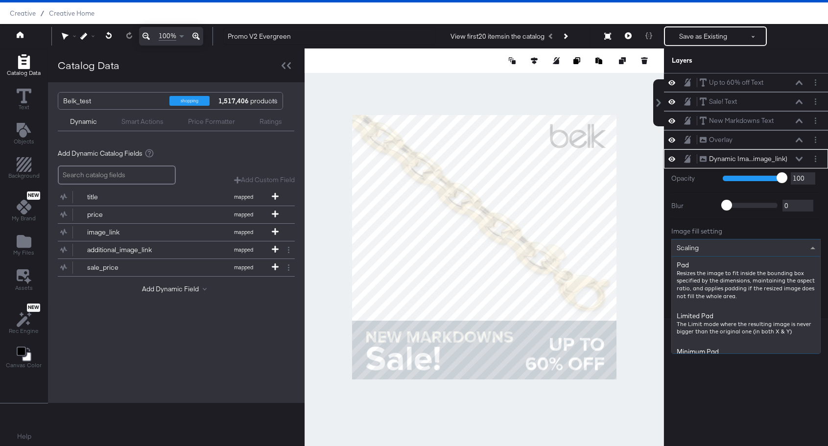
click at [801, 249] on div "Scaling" at bounding box center [746, 248] width 148 height 17
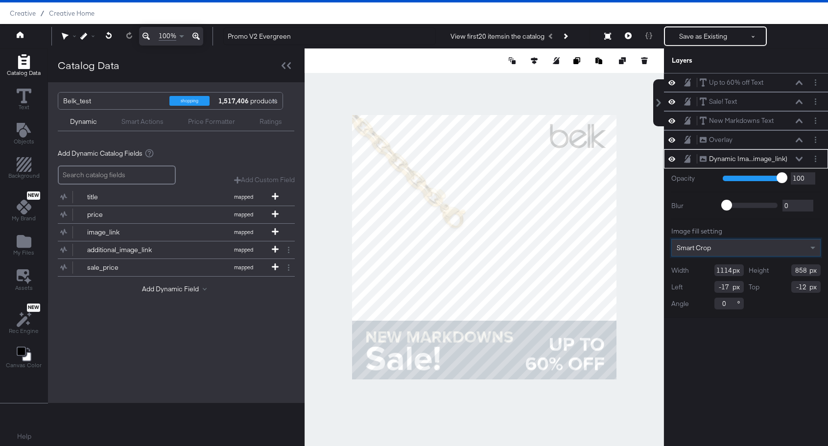
click at [763, 244] on div "Smart Crop" at bounding box center [746, 248] width 148 height 17
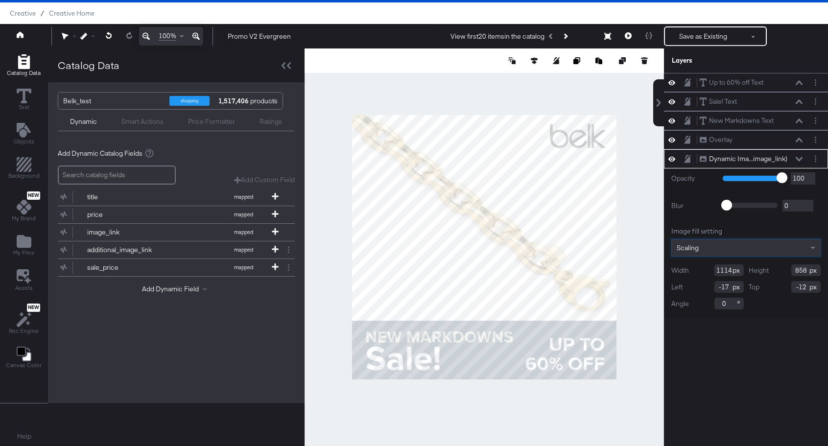
click at [794, 253] on div "Scaling" at bounding box center [746, 248] width 148 height 17
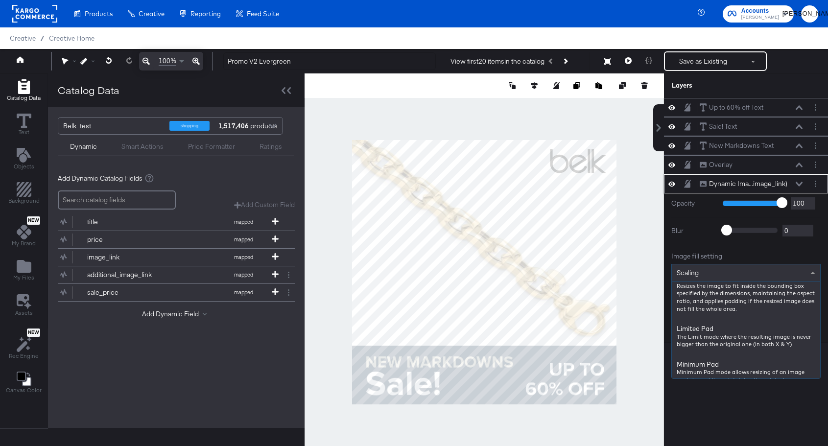
scroll to position [0, 0]
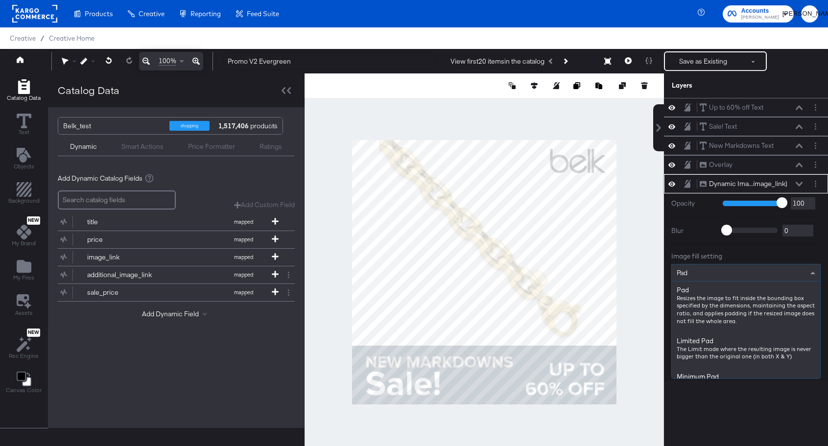
click at [768, 274] on div "Pad" at bounding box center [746, 273] width 148 height 17
click at [783, 400] on div "Up to 60% off Text Up to 60% off Text Sale! Text Sale! Text New Markdowns Text …" at bounding box center [746, 277] width 164 height 358
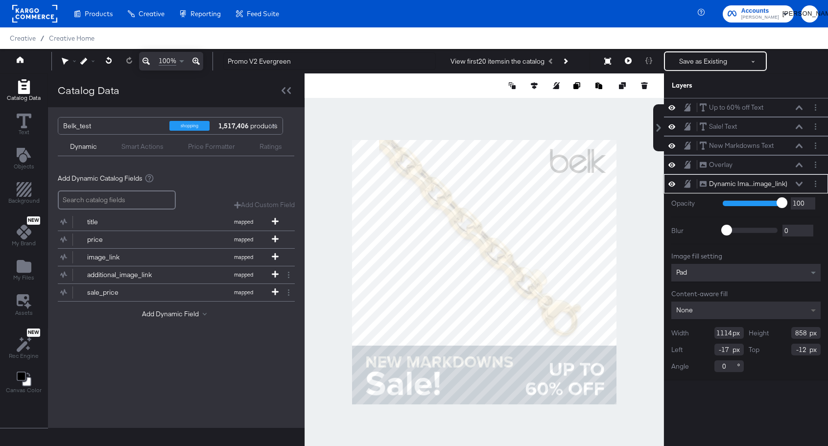
click at [809, 309] on span at bounding box center [815, 311] width 12 height 18
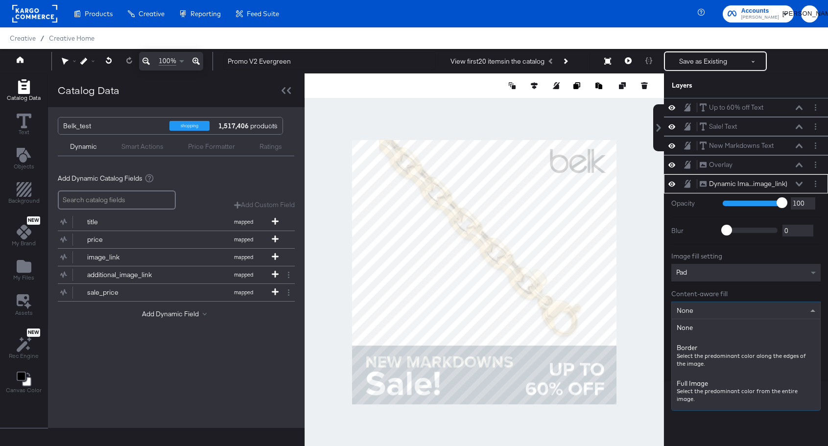
click at [761, 289] on div "Image fill setting Pad Content-aware fill None None Border Select the predomina…" at bounding box center [746, 312] width 149 height 121
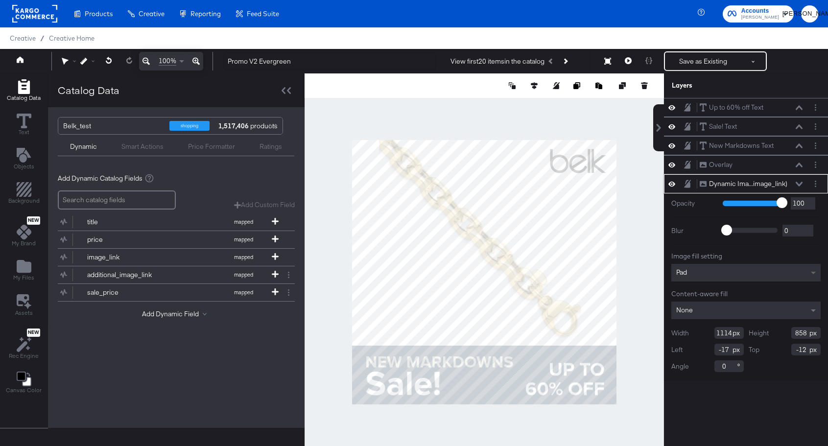
click at [808, 273] on div "Pad" at bounding box center [746, 273] width 149 height 18
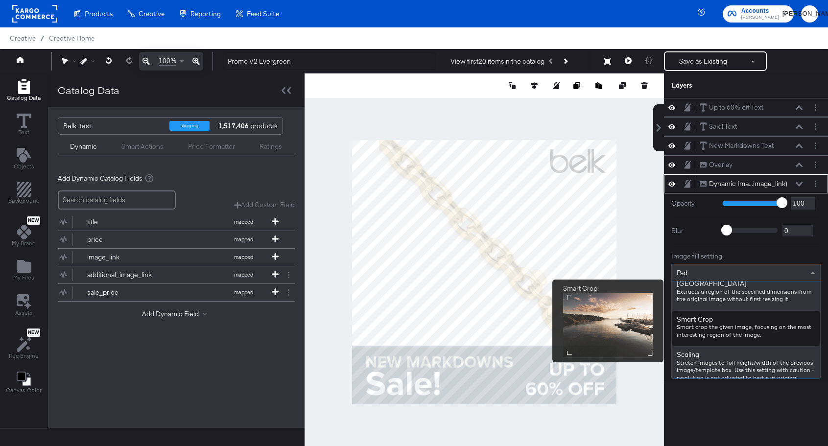
scroll to position [241, 0]
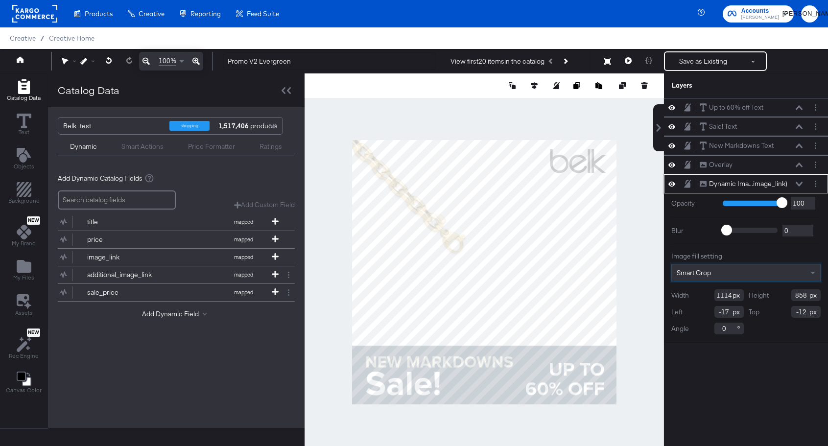
click at [751, 269] on div "Smart Crop" at bounding box center [746, 273] width 148 height 17
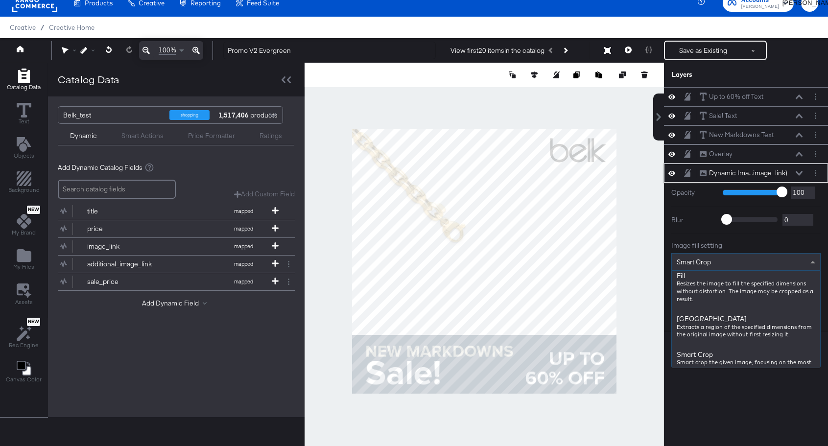
scroll to position [175, 0]
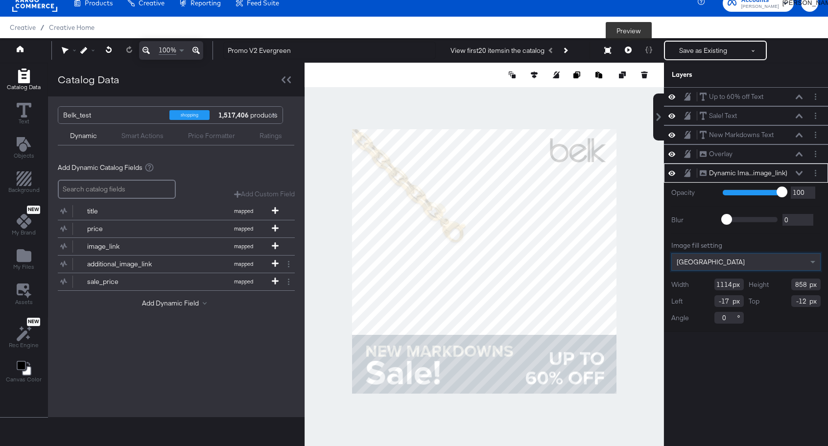
click at [625, 53] on button at bounding box center [628, 51] width 21 height 20
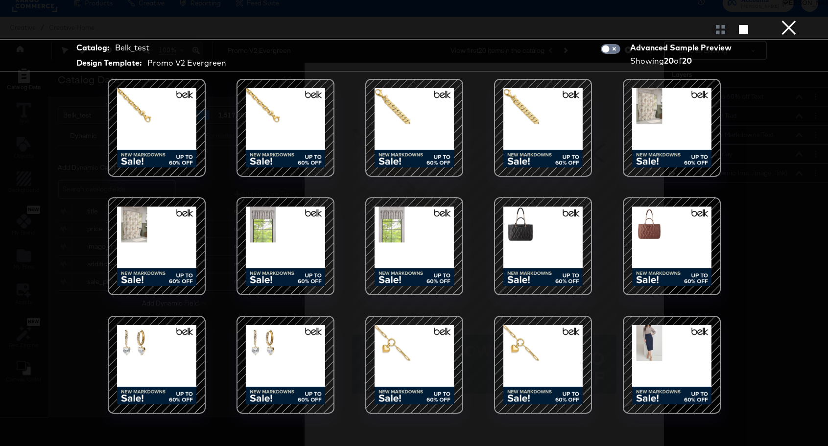
click at [790, 20] on button "×" at bounding box center [789, 10] width 20 height 20
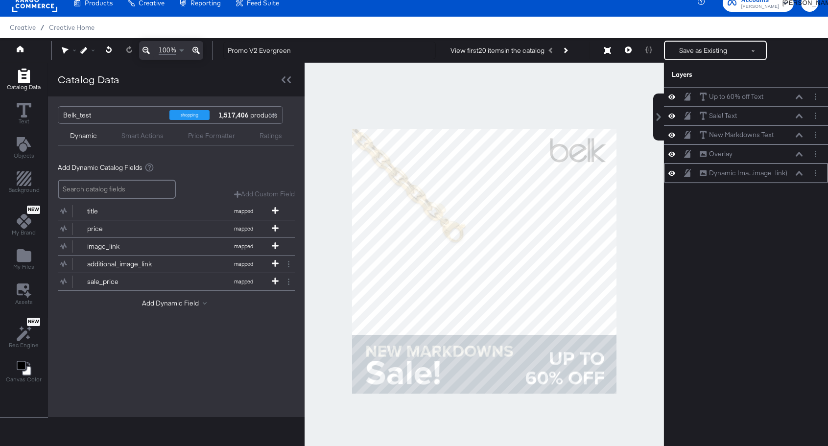
click at [801, 178] on div "Dynamic Ima...image_link) Dynamic Image (image_link)" at bounding box center [752, 173] width 104 height 10
click at [800, 172] on icon at bounding box center [799, 173] width 7 height 4
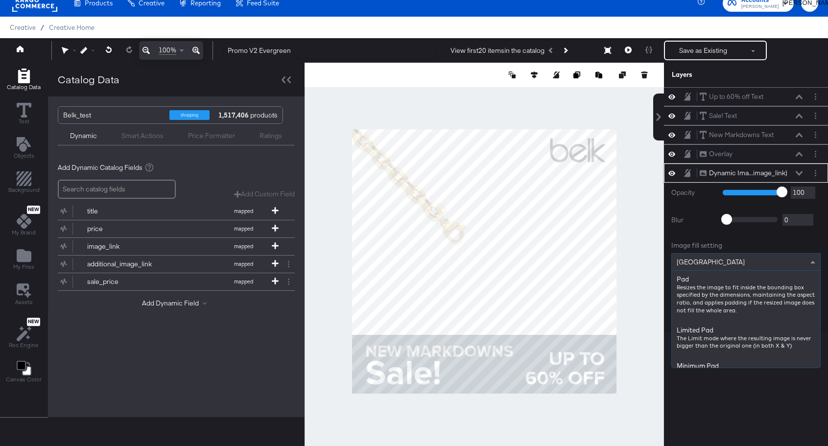
click at [748, 260] on div "[GEOGRAPHIC_DATA]" at bounding box center [746, 262] width 148 height 17
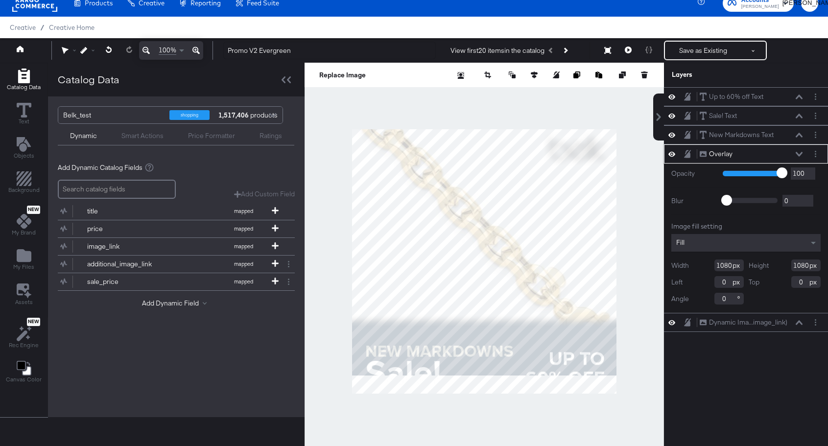
type input "1006"
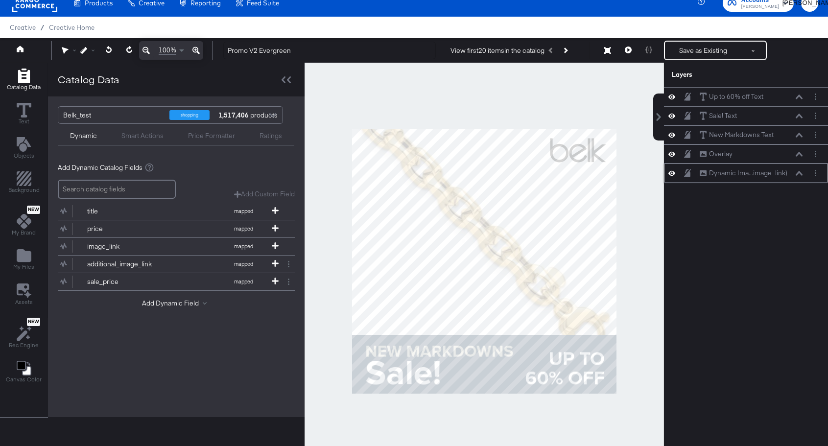
click at [800, 175] on icon at bounding box center [799, 173] width 7 height 5
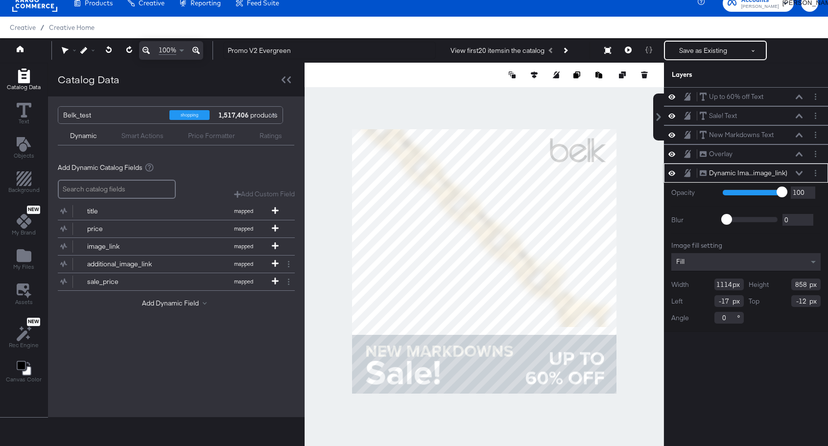
type input "822"
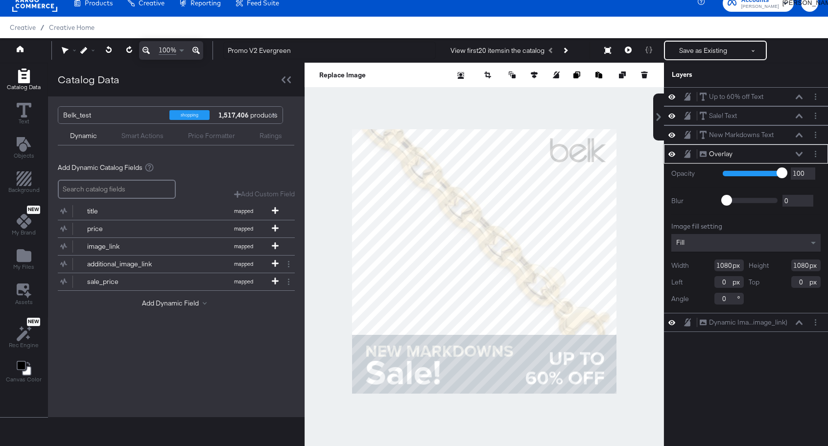
click at [801, 155] on icon at bounding box center [799, 154] width 7 height 5
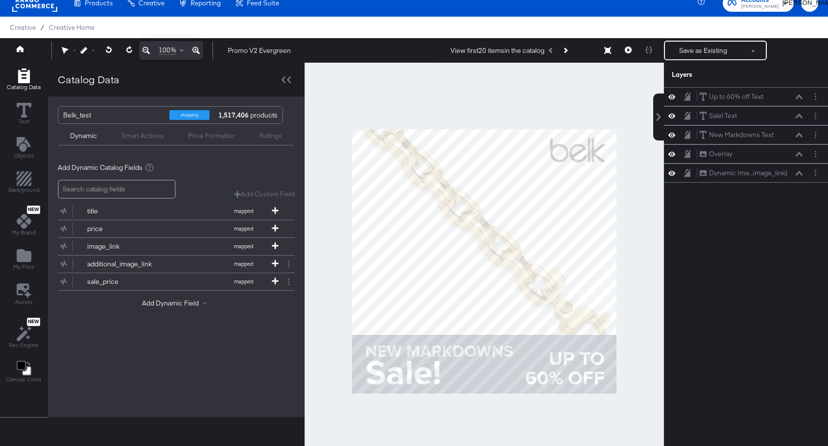
click at [738, 183] on div "Up to 60% off Text Up to 60% off Text Sale! Text Sale! Text New Markdowns Text …" at bounding box center [746, 266] width 164 height 358
click at [796, 177] on div "Dynamic Ima...image_link) Dynamic Image (image_link)" at bounding box center [752, 173] width 104 height 10
click at [801, 175] on icon at bounding box center [799, 173] width 7 height 5
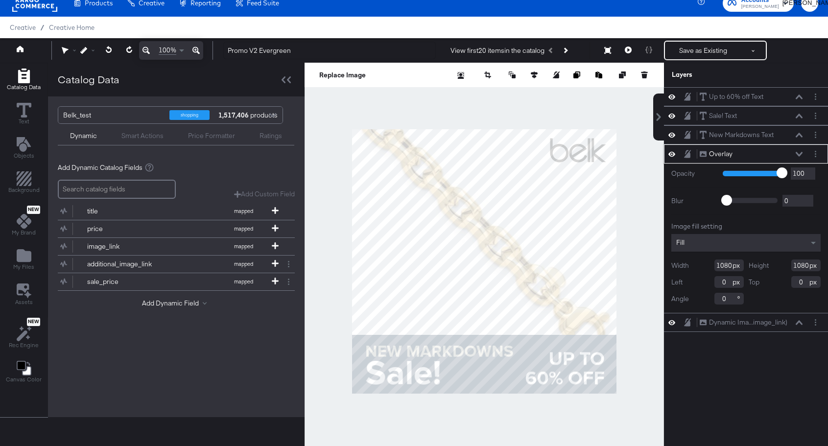
click at [801, 151] on button at bounding box center [800, 154] width 8 height 6
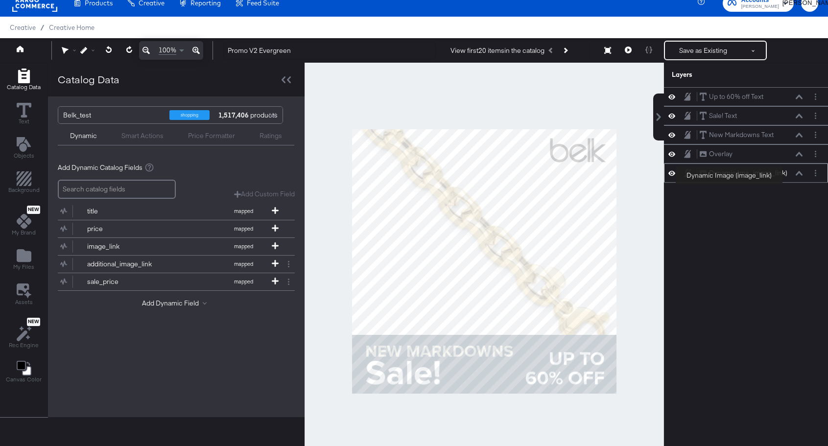
click at [786, 175] on div "Dynamic Ima...image_link)" at bounding box center [748, 173] width 78 height 9
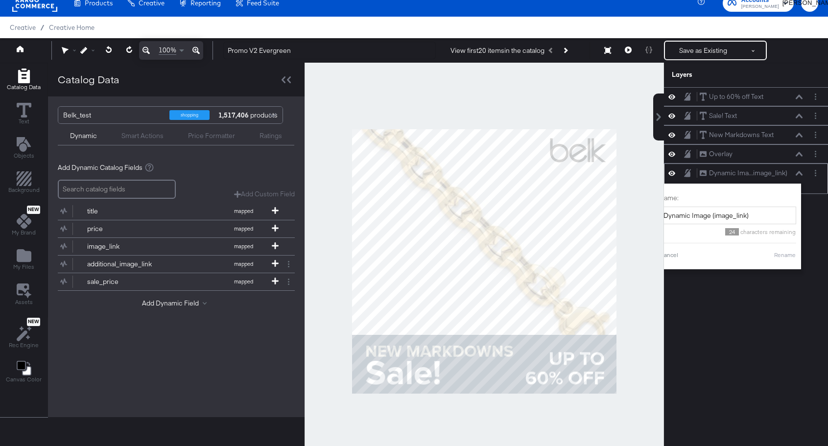
click at [800, 174] on icon at bounding box center [799, 173] width 7 height 5
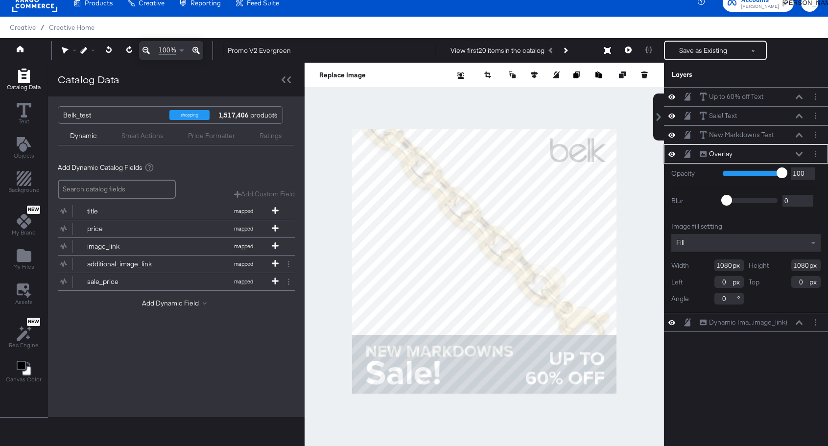
click at [688, 153] on icon at bounding box center [687, 154] width 7 height 8
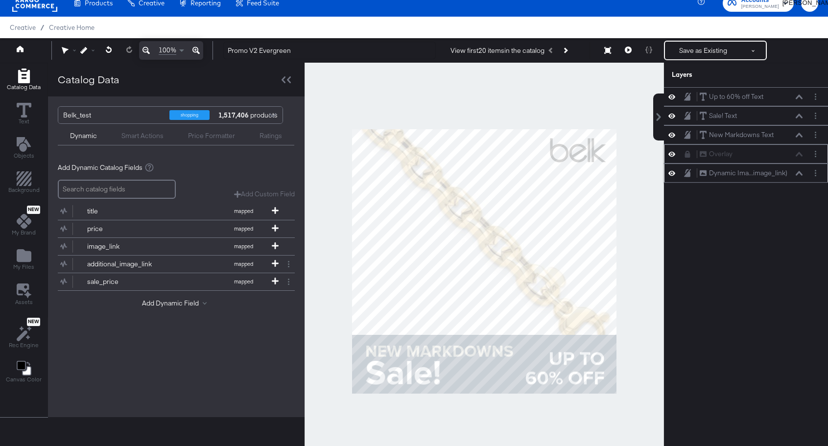
click at [800, 172] on icon at bounding box center [799, 173] width 7 height 4
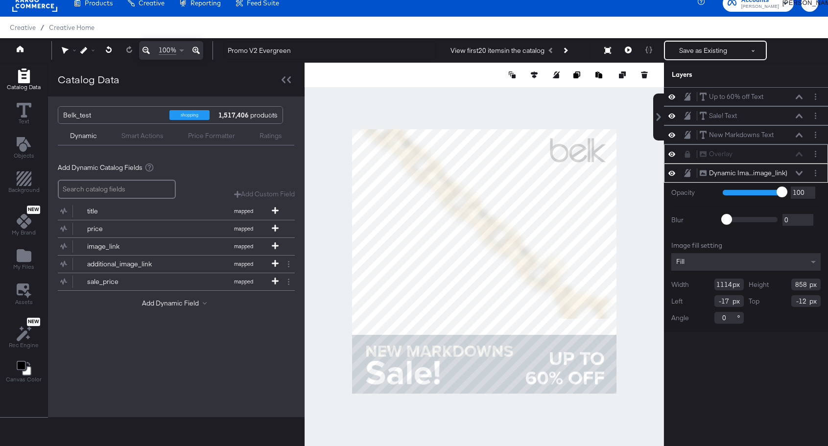
type input "786"
type input "-99"
type input "-61"
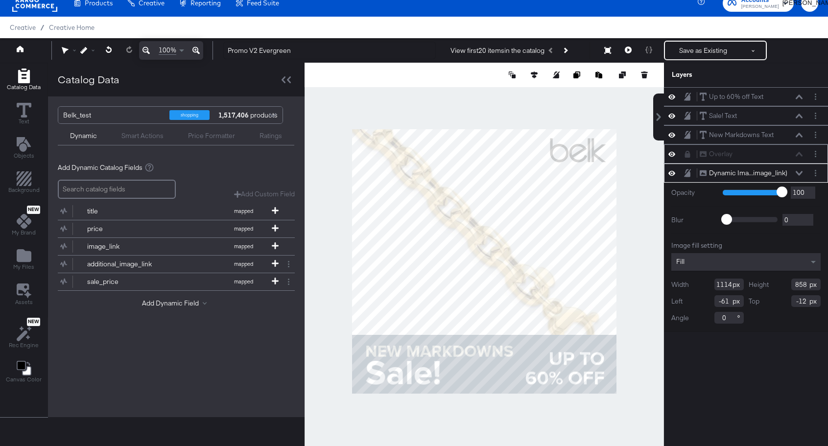
type input "998"
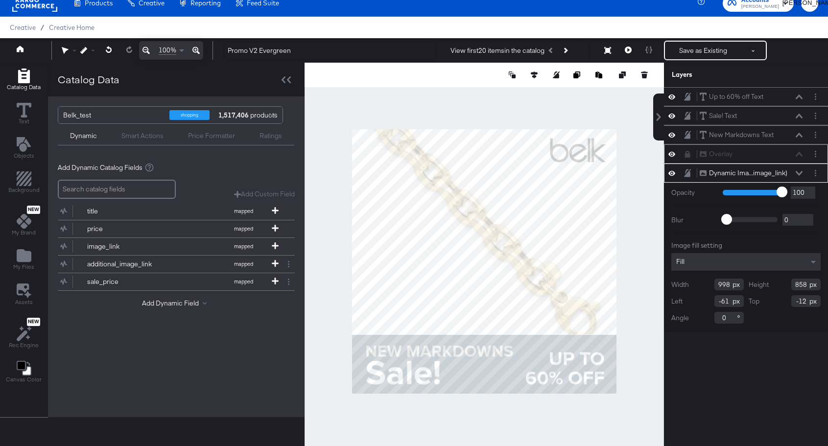
type input "36"
type input "-20"
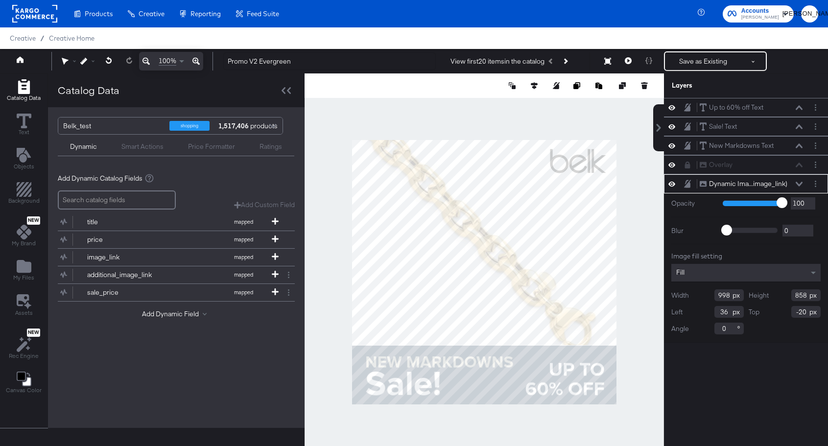
scroll to position [11, 0]
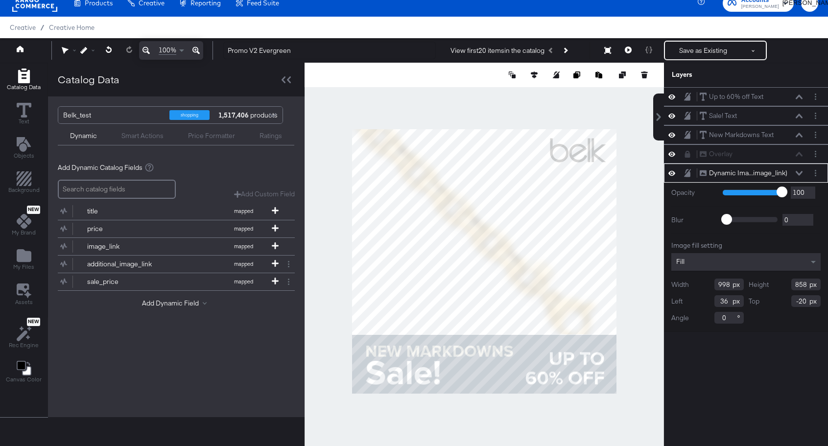
click at [348, 229] on div at bounding box center [485, 262] width 360 height 398
type input "1049"
type input "-15"
click at [619, 228] on div at bounding box center [485, 262] width 360 height 398
type input "1108"
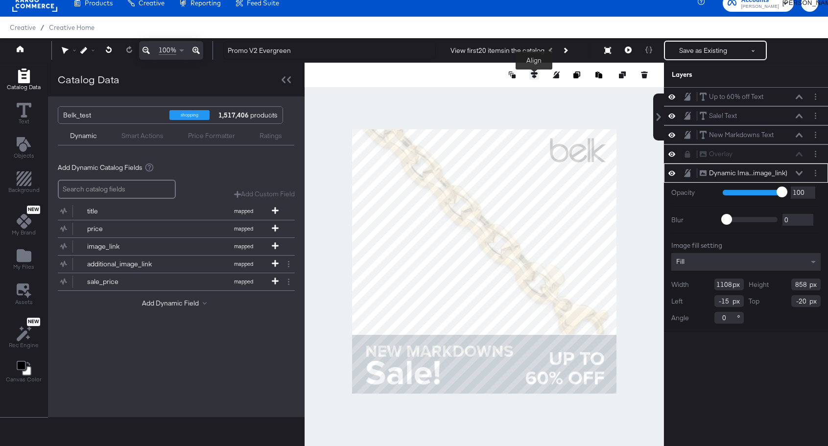
click at [531, 77] on icon at bounding box center [534, 75] width 7 height 7
click at [461, 92] on icon at bounding box center [462, 93] width 7 height 7
type input "-14"
click at [638, 193] on div at bounding box center [485, 262] width 360 height 398
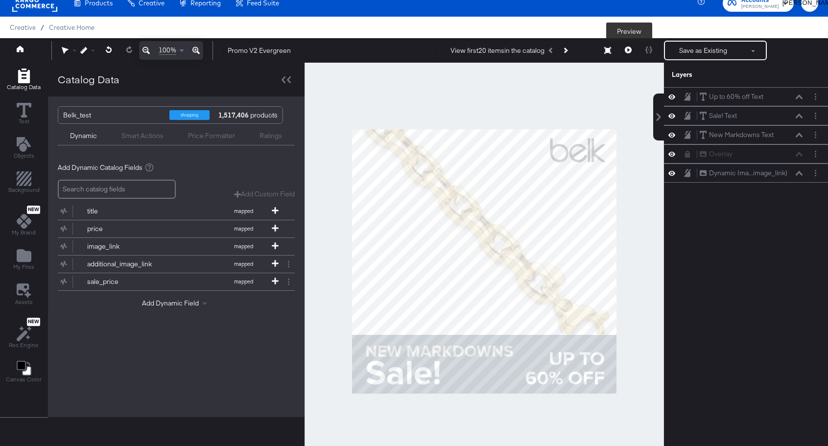
click at [626, 49] on icon at bounding box center [628, 50] width 7 height 7
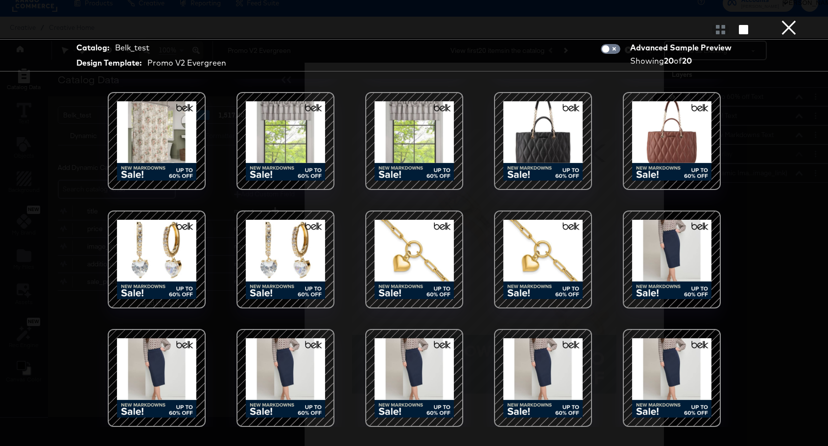
scroll to position [25, 0]
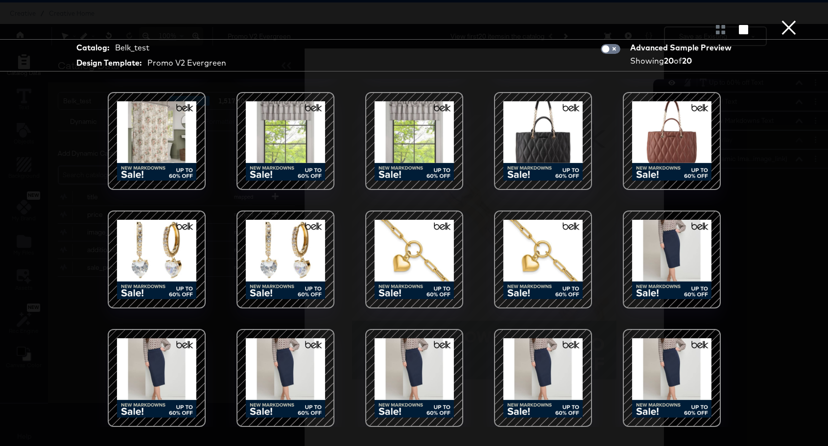
click at [790, 20] on button "×" at bounding box center [789, 10] width 20 height 20
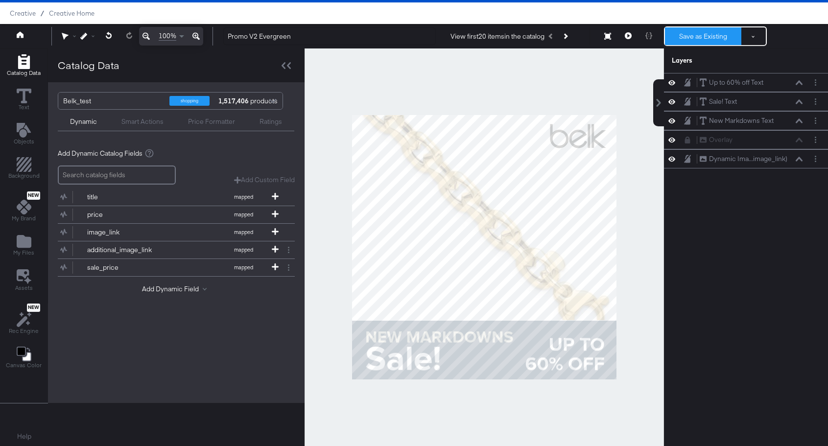
click at [725, 36] on button "Save as Existing" at bounding box center [703, 36] width 76 height 18
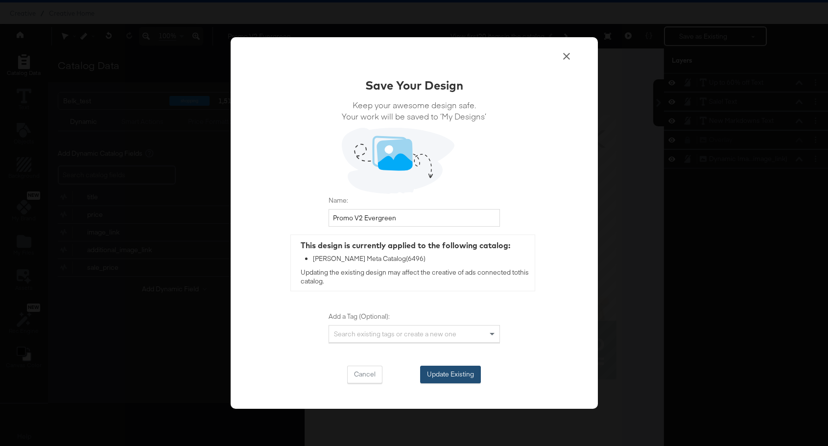
click at [462, 372] on button "Update Existing" at bounding box center [450, 375] width 61 height 18
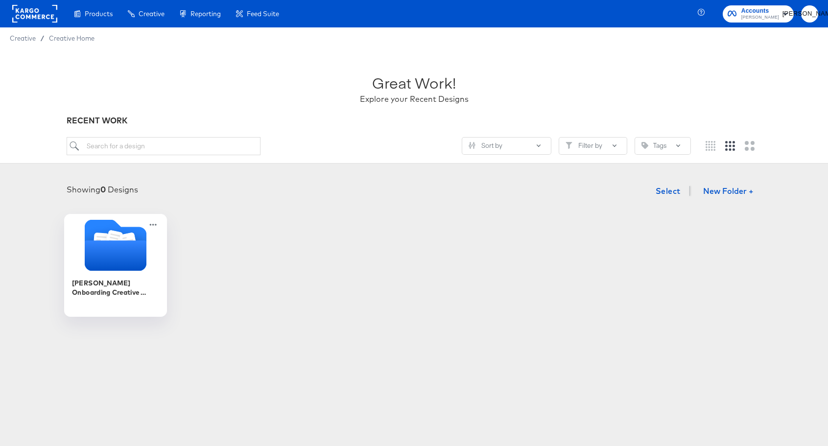
click at [108, 270] on icon "Folder" at bounding box center [115, 256] width 62 height 30
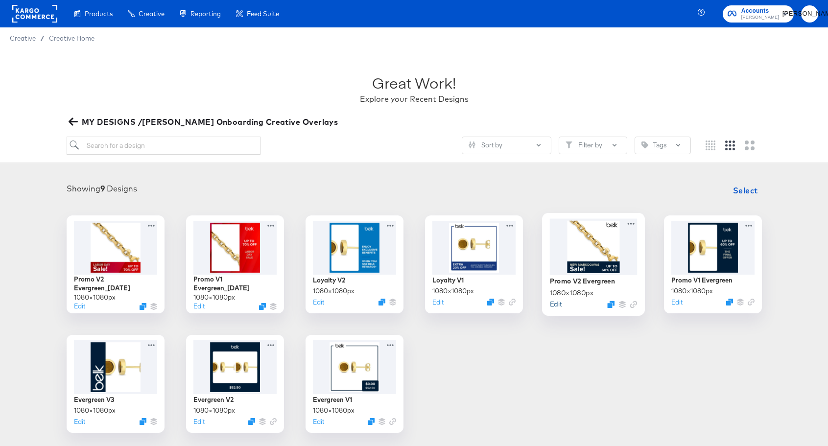
click at [558, 305] on button "Edit" at bounding box center [556, 303] width 12 height 9
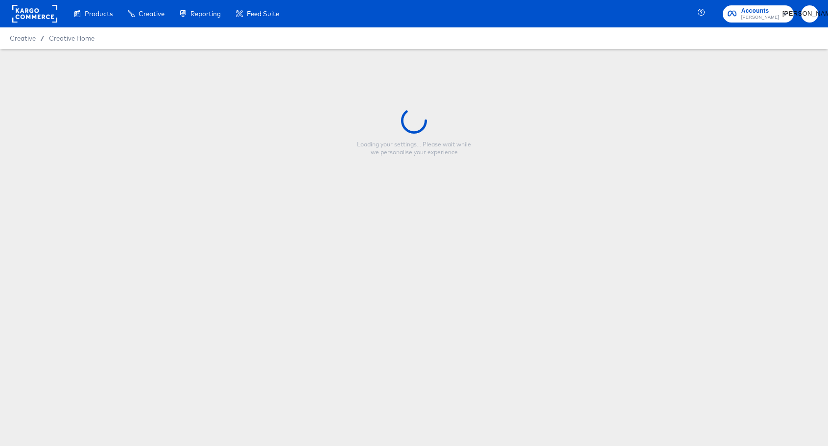
type input "Promo V2 Evergreen"
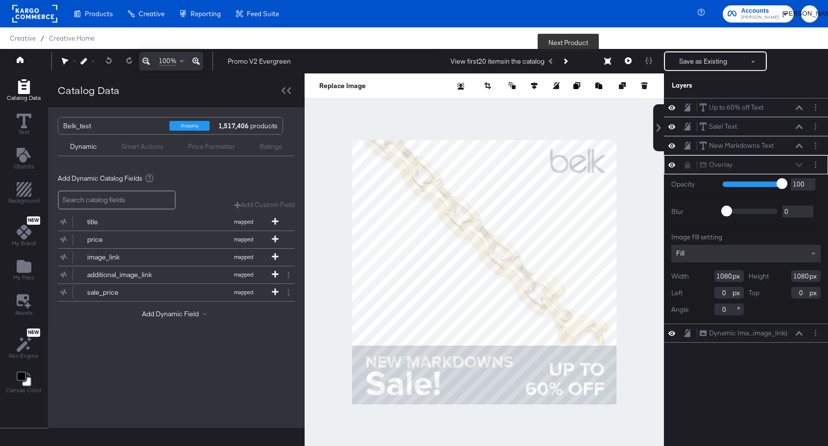
click at [566, 62] on button "Next Product" at bounding box center [566, 61] width 14 height 18
click at [568, 59] on icon "Next Product" at bounding box center [564, 60] width 5 height 5
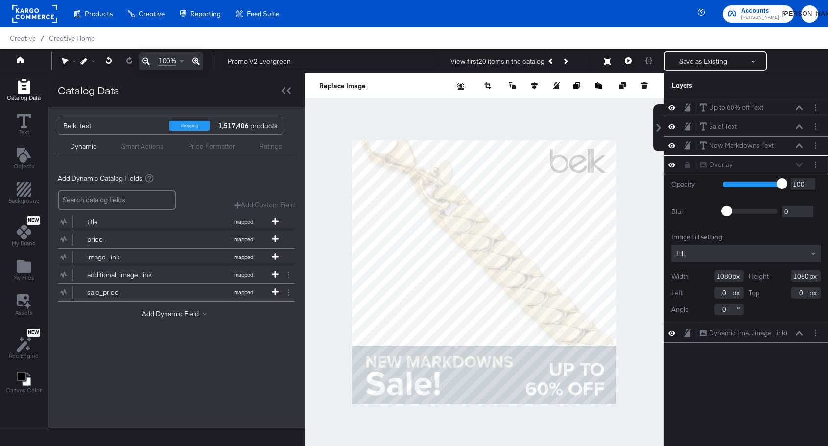
click at [800, 166] on div "Overlay Overlay" at bounding box center [752, 165] width 104 height 10
click at [797, 162] on div "Overlay Overlay" at bounding box center [752, 165] width 104 height 10
click at [799, 163] on div "Overlay Overlay" at bounding box center [752, 165] width 104 height 10
click at [731, 391] on div "Up to 60% off Text Up to 60% off Text Sale! Text Sale! Text New Markdowns Text …" at bounding box center [746, 277] width 164 height 358
click at [688, 164] on icon at bounding box center [687, 165] width 7 height 7
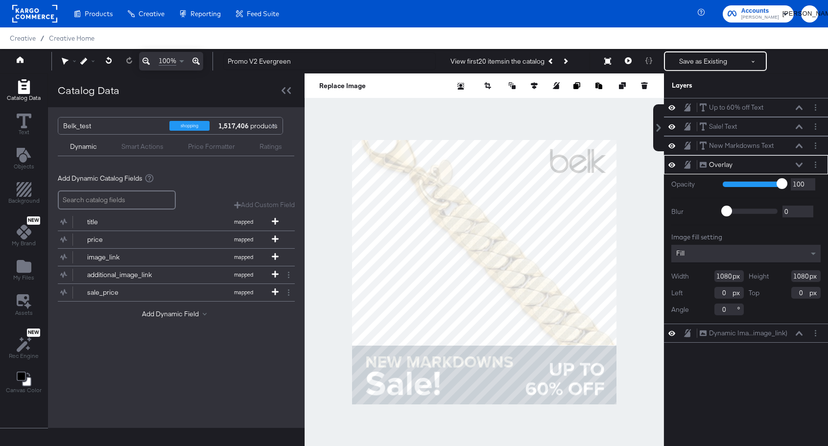
click at [797, 161] on div "Overlay Overlay" at bounding box center [752, 165] width 104 height 10
click at [799, 163] on icon at bounding box center [799, 165] width 7 height 5
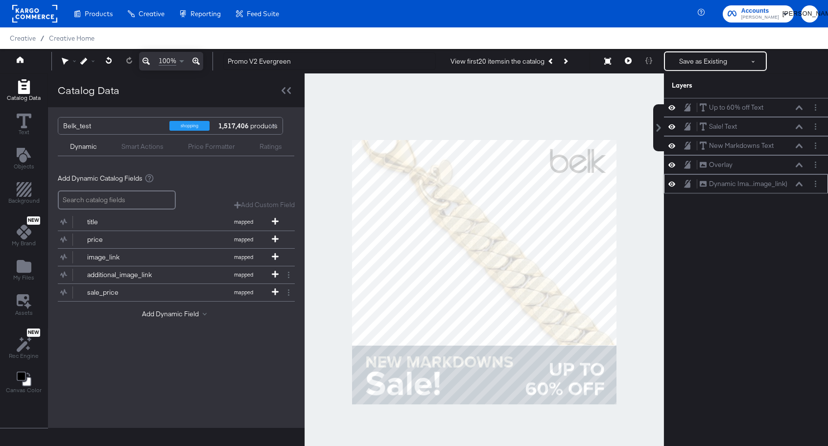
click at [799, 185] on icon at bounding box center [799, 184] width 7 height 5
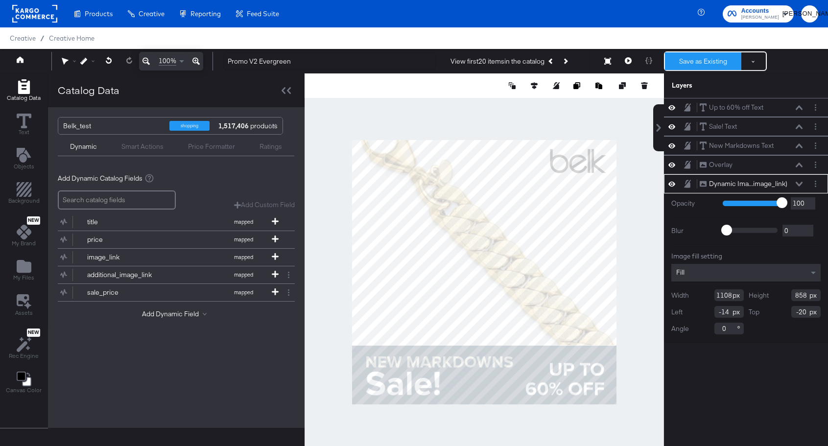
click at [693, 64] on button "Save as Existing" at bounding box center [703, 61] width 76 height 18
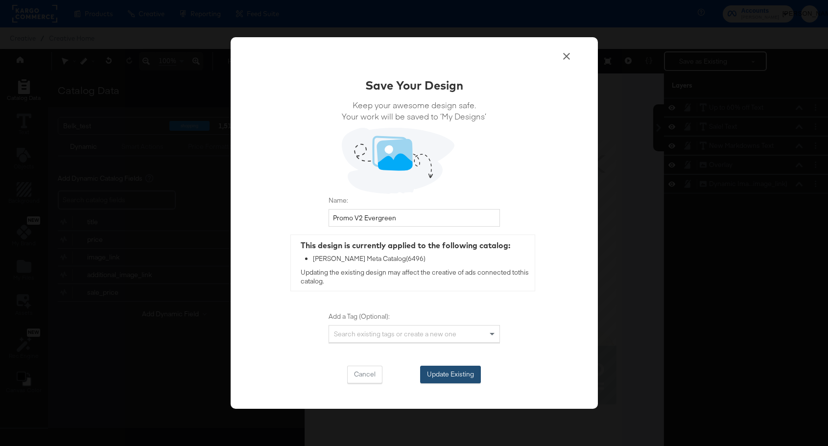
click at [448, 372] on button "Update Existing" at bounding box center [450, 375] width 61 height 18
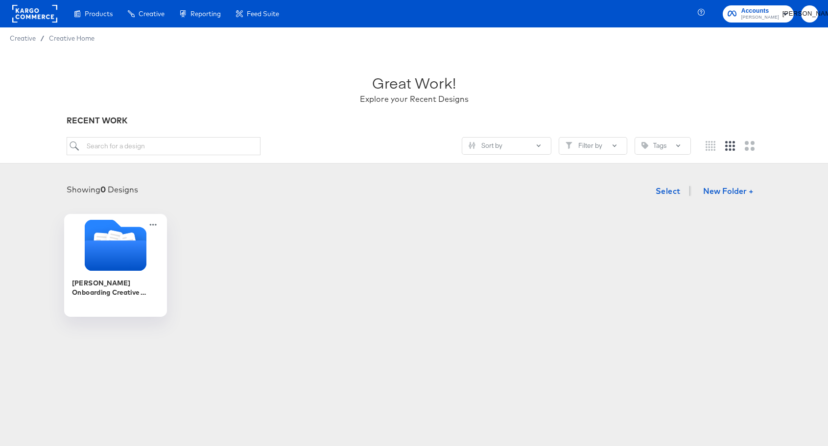
click at [147, 282] on div "[PERSON_NAME] Onboarding Creative Overlays" at bounding box center [116, 287] width 88 height 19
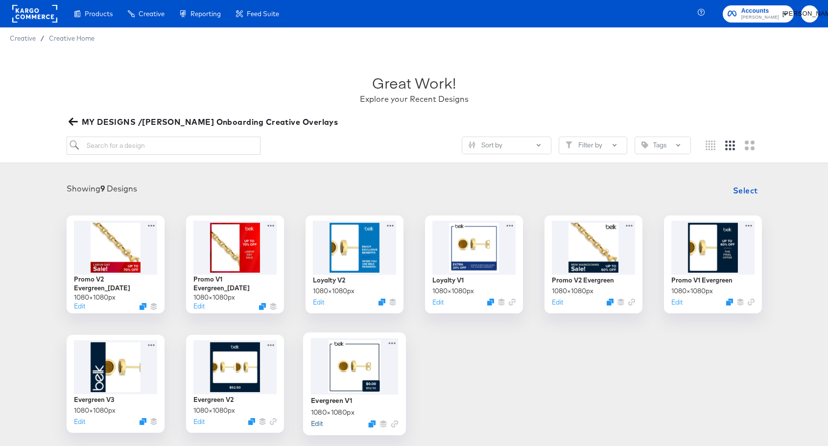
click at [316, 423] on button "Edit" at bounding box center [317, 423] width 12 height 9
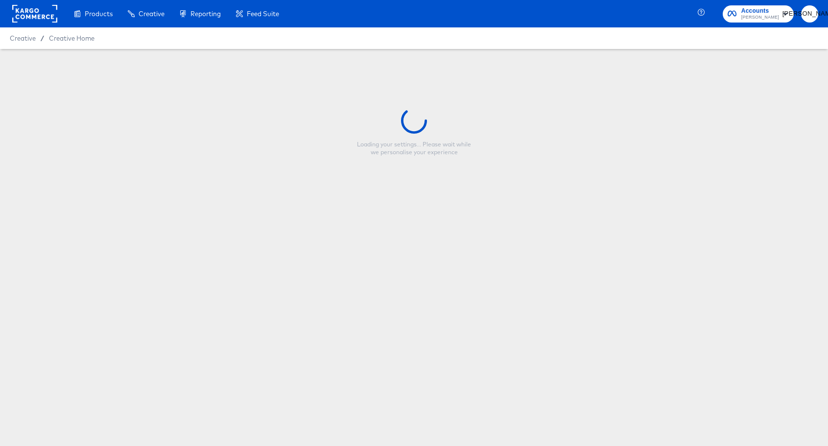
type input "Evergreen V1"
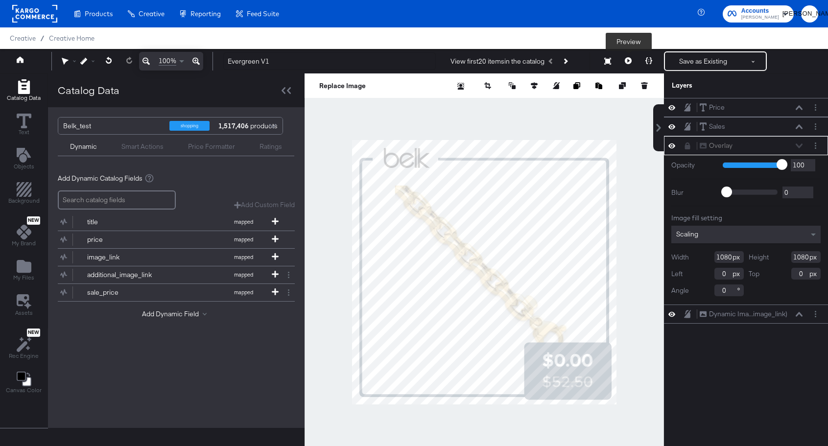
click at [627, 63] on icon at bounding box center [628, 60] width 7 height 7
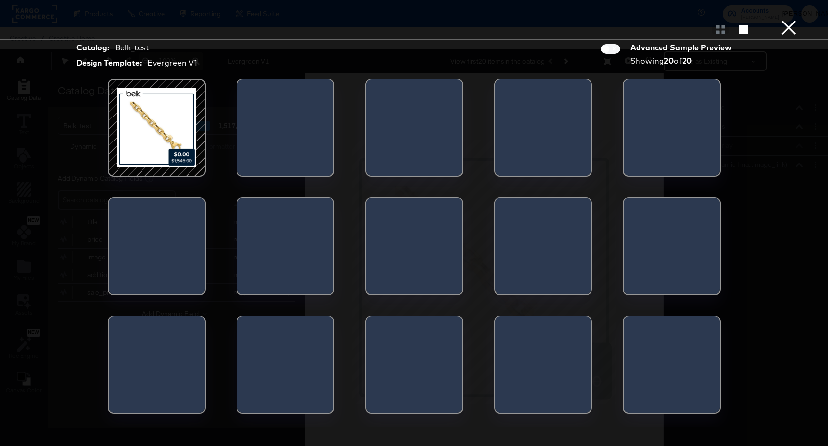
click at [793, 20] on button "×" at bounding box center [789, 10] width 20 height 20
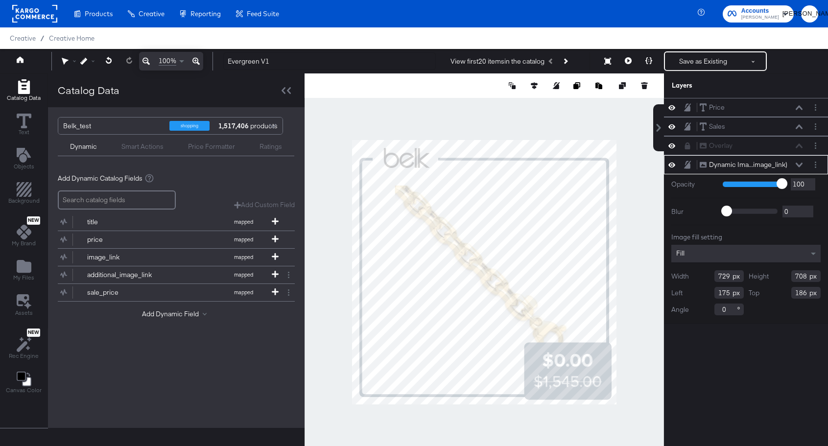
click at [760, 371] on div "Price Price Sales Sales Overlay Overlay Dynamic Ima...image_link) Dynamic Image…" at bounding box center [746, 277] width 164 height 358
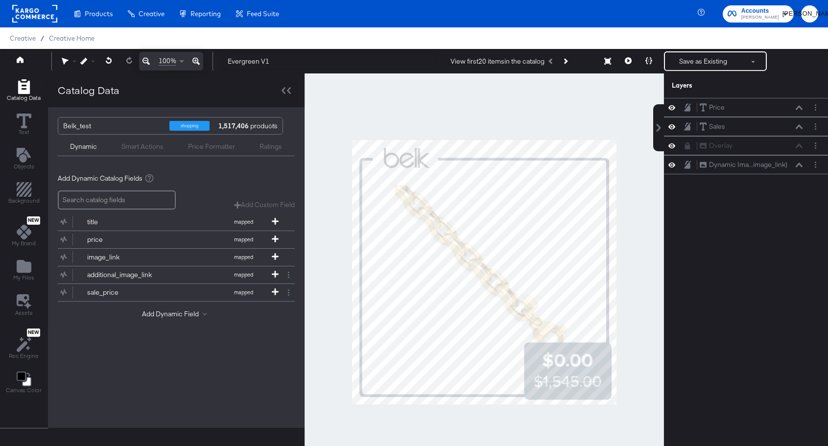
click at [642, 148] on div at bounding box center [485, 272] width 360 height 398
click at [630, 60] on icon at bounding box center [628, 60] width 7 height 7
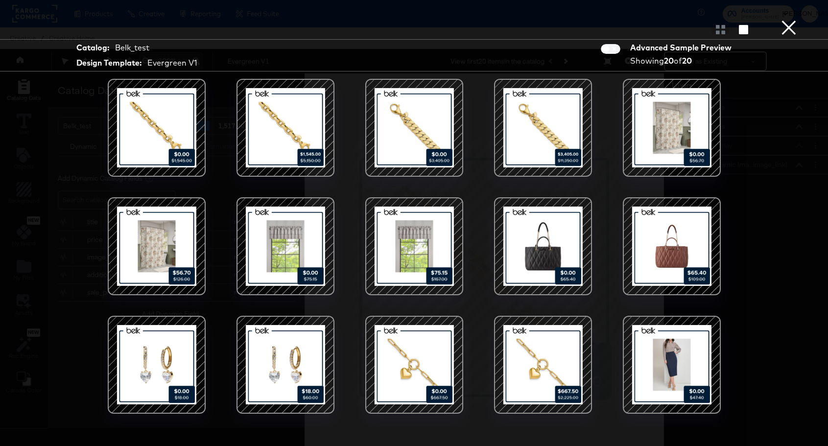
click at [793, 20] on button "×" at bounding box center [789, 10] width 20 height 20
